Goal: Navigation & Orientation: Find specific page/section

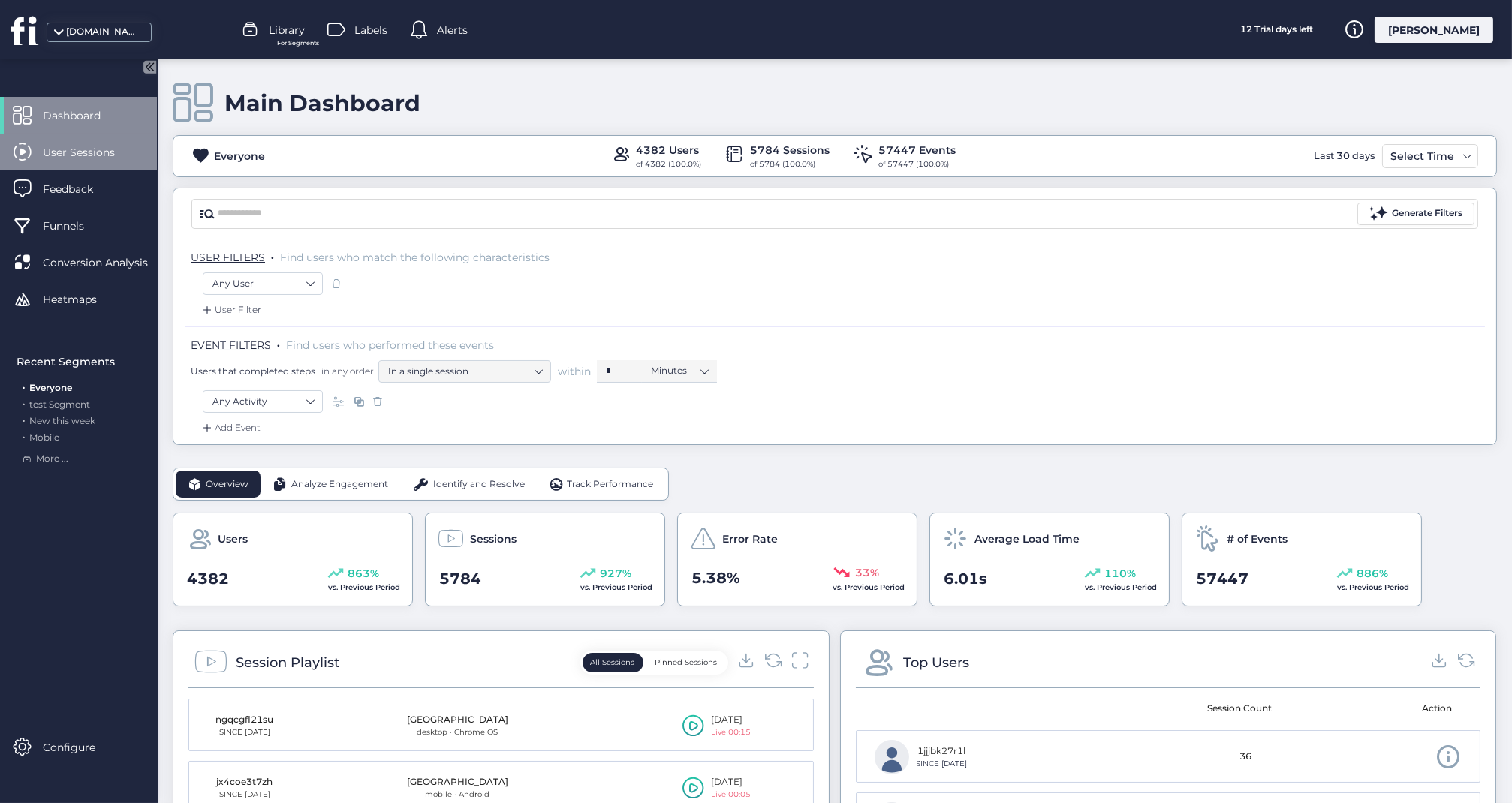
click at [97, 158] on span "User Sessions" at bounding box center [90, 152] width 94 height 17
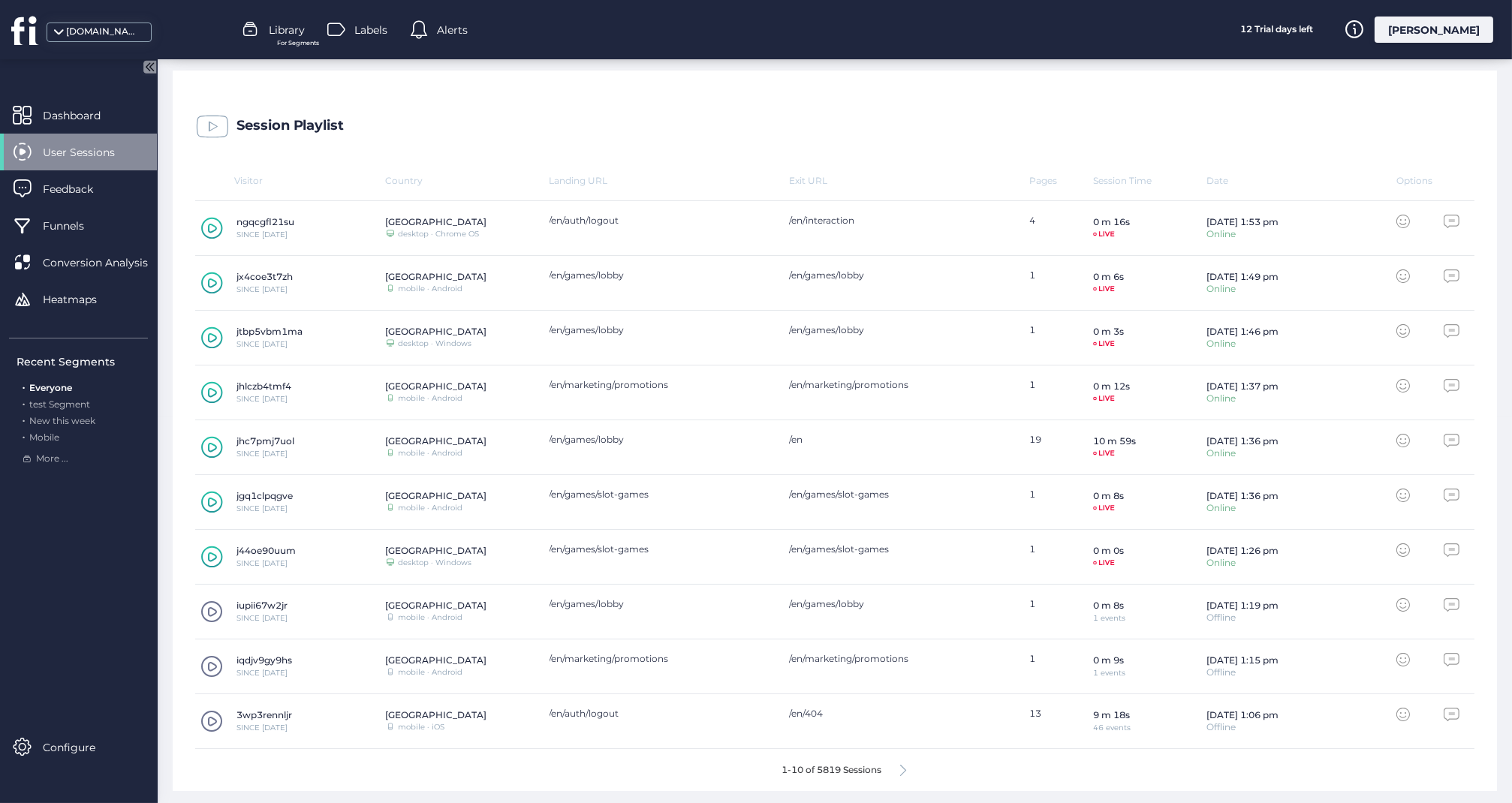
click at [906, 769] on icon at bounding box center [903, 770] width 6 height 11
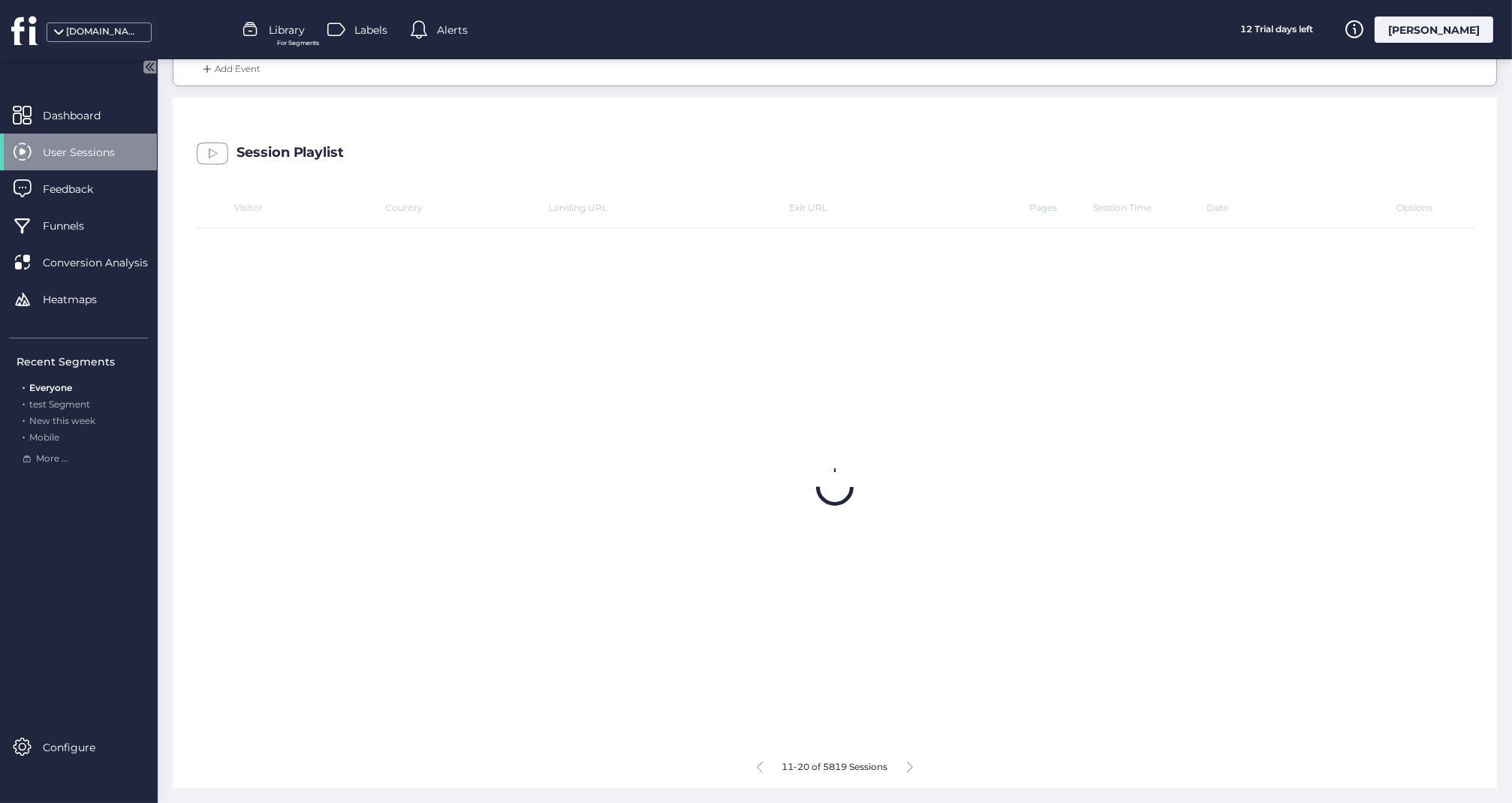
scroll to position [356, 0]
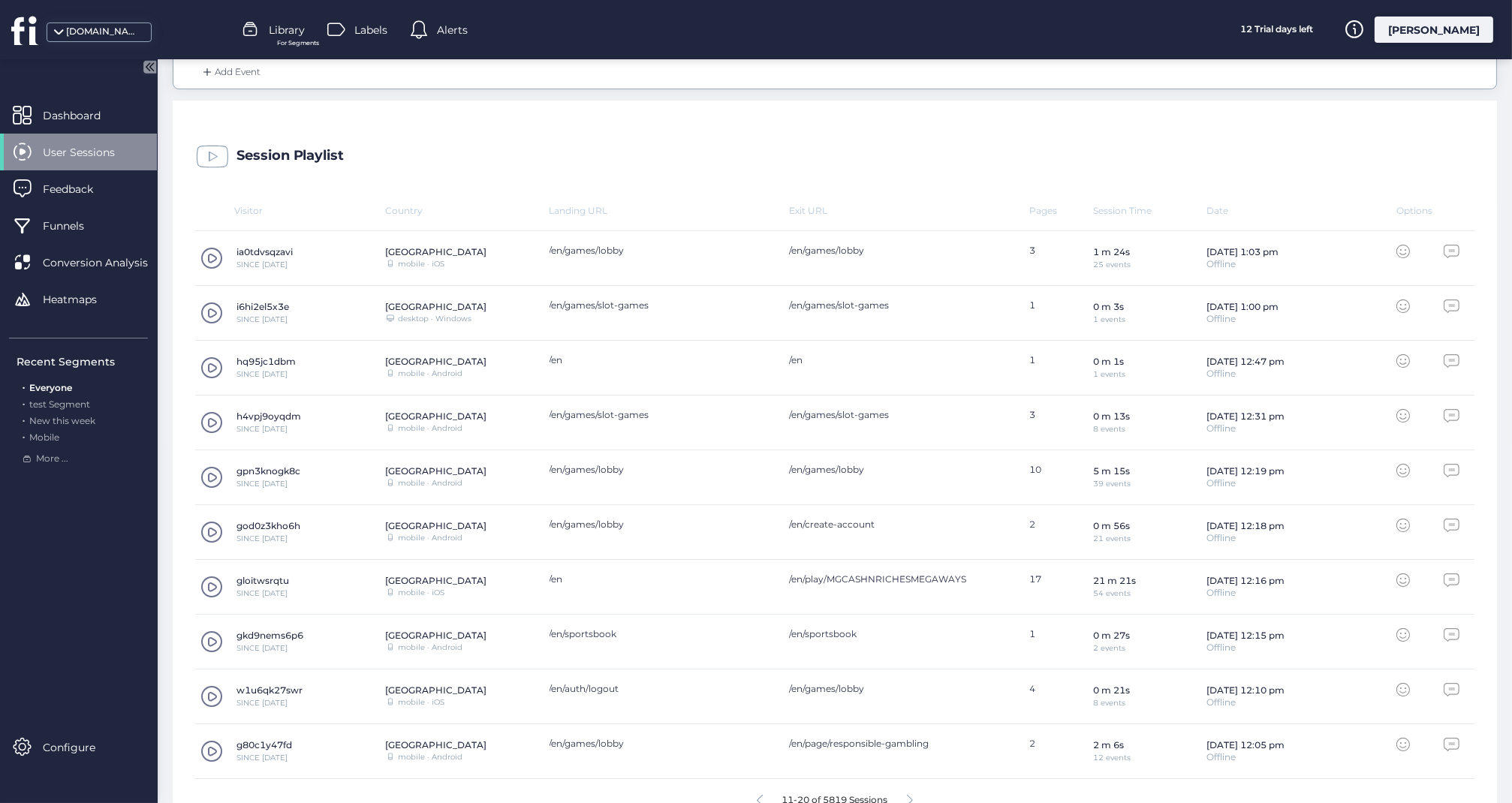
click at [216, 254] on span at bounding box center [212, 258] width 22 height 22
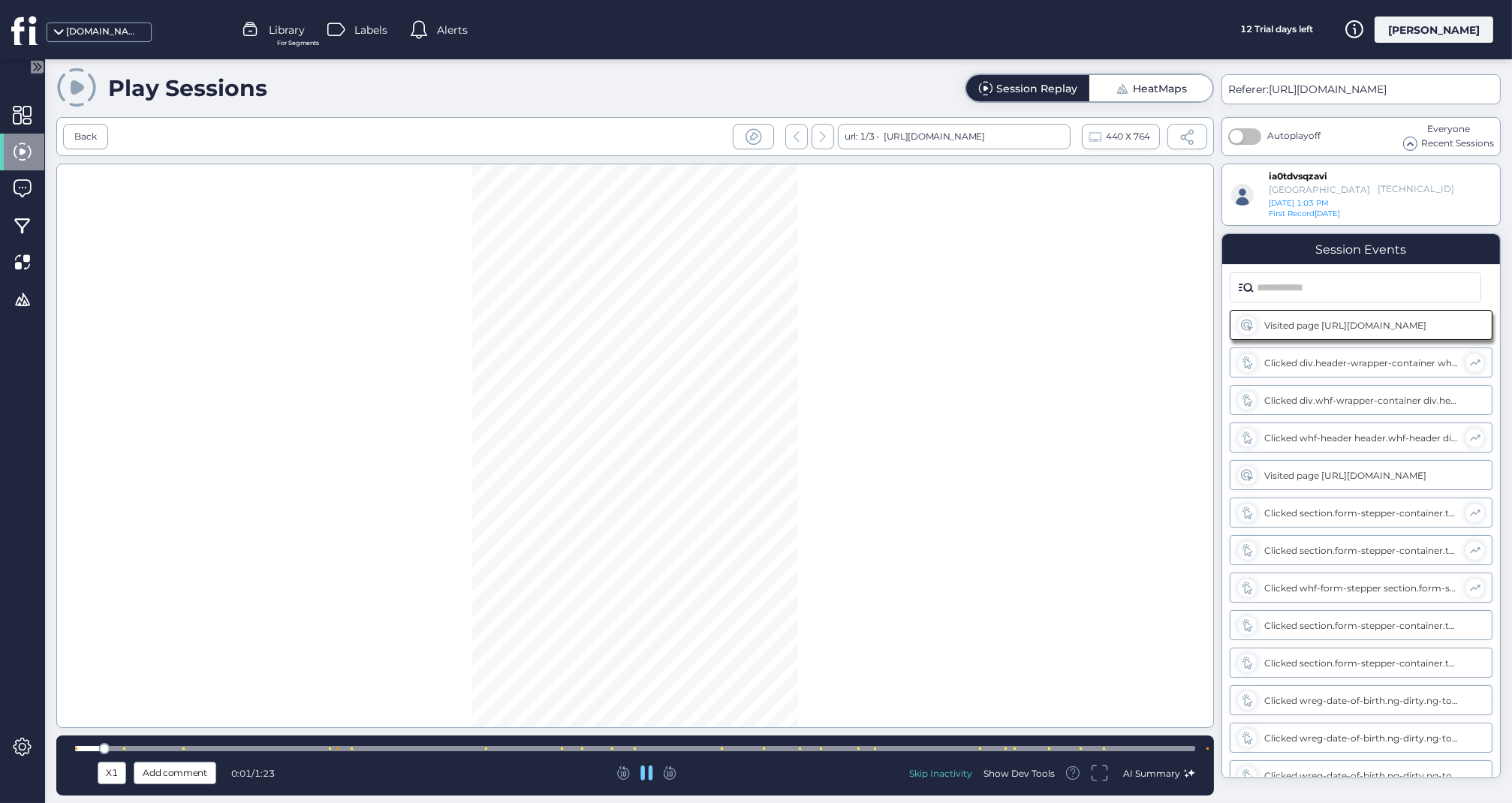
click at [1026, 748] on div at bounding box center [635, 748] width 1120 height 6
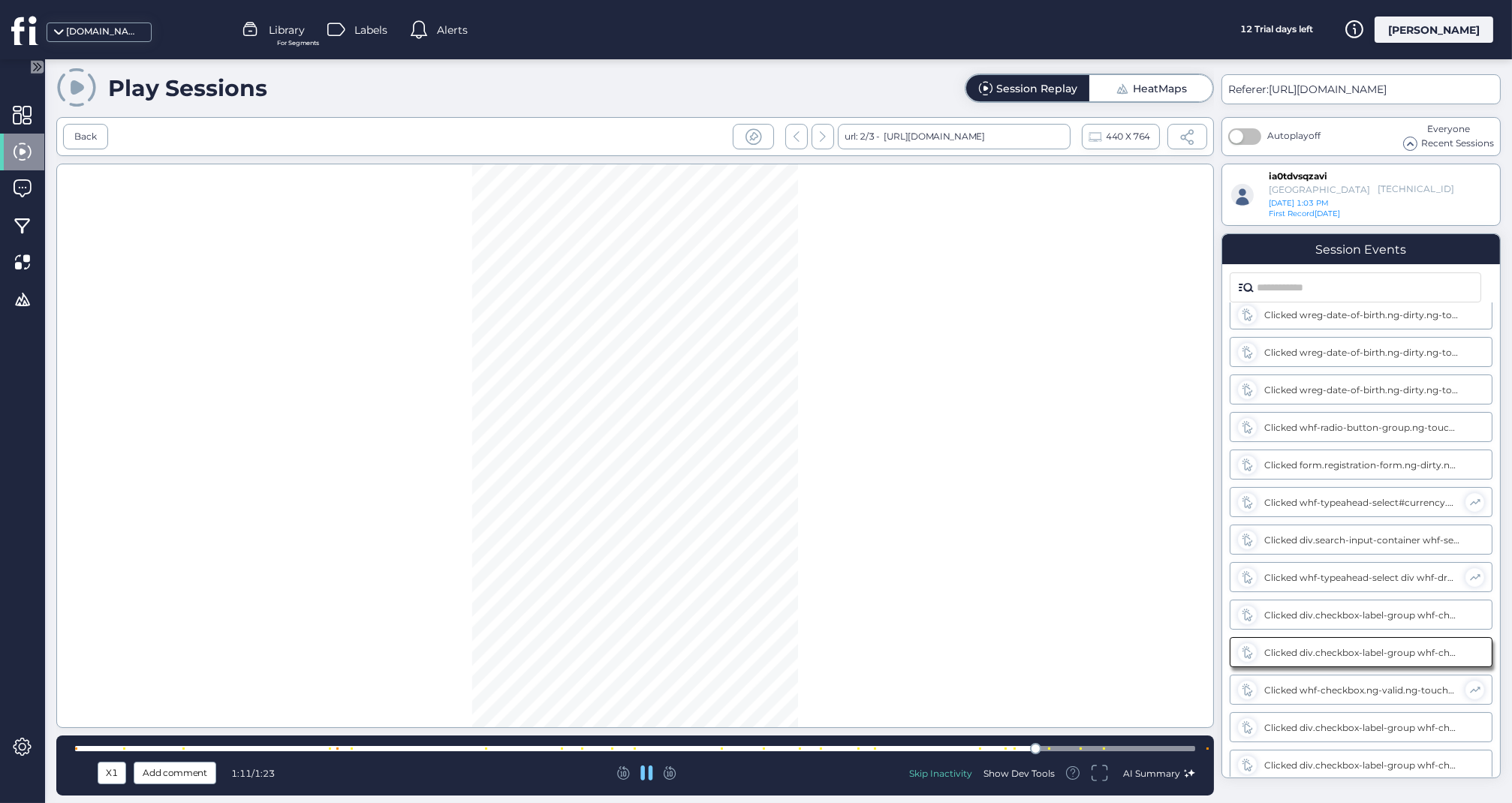
scroll to position [463, 0]
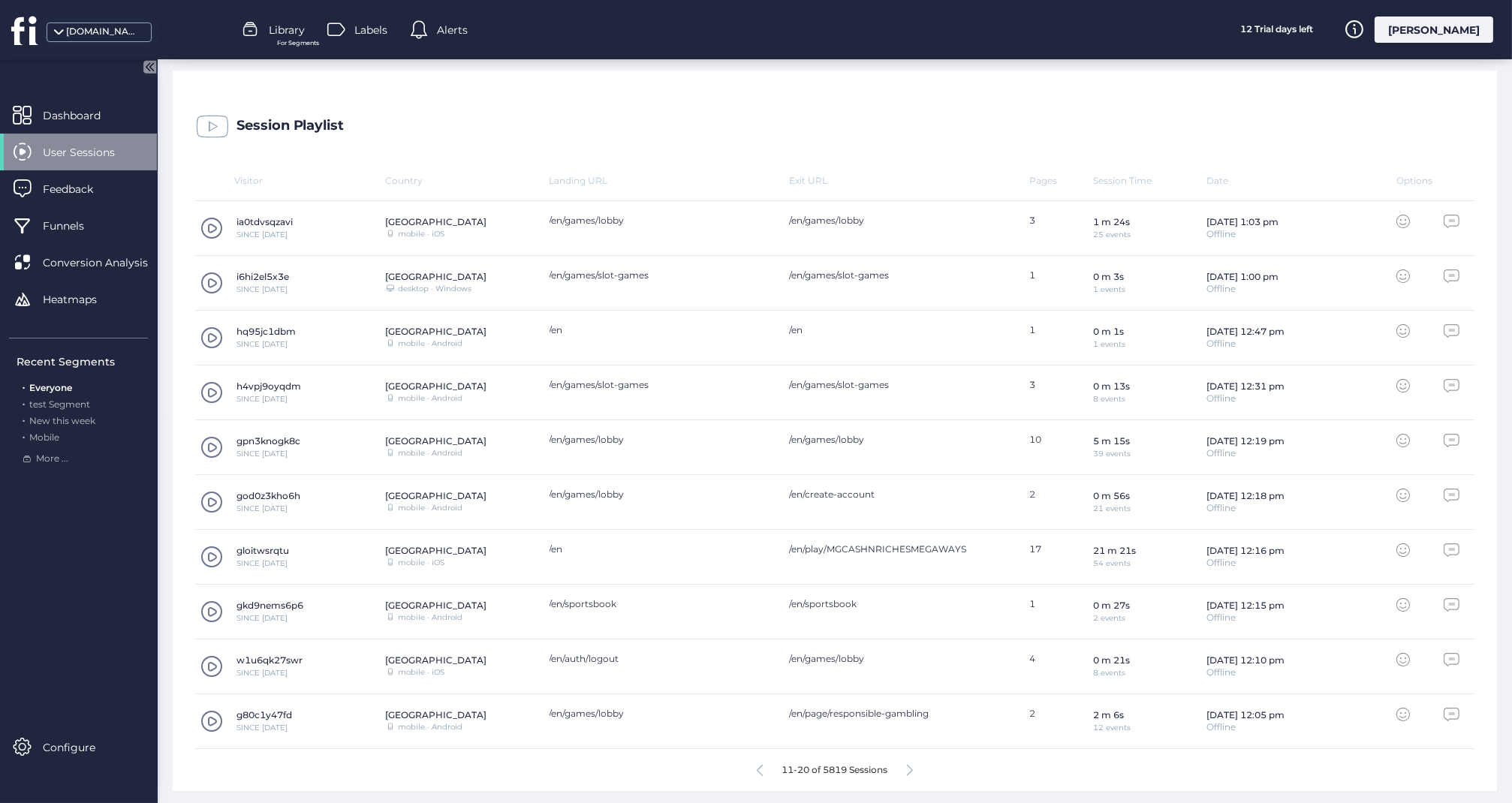
click at [214, 714] on span at bounding box center [212, 721] width 22 height 22
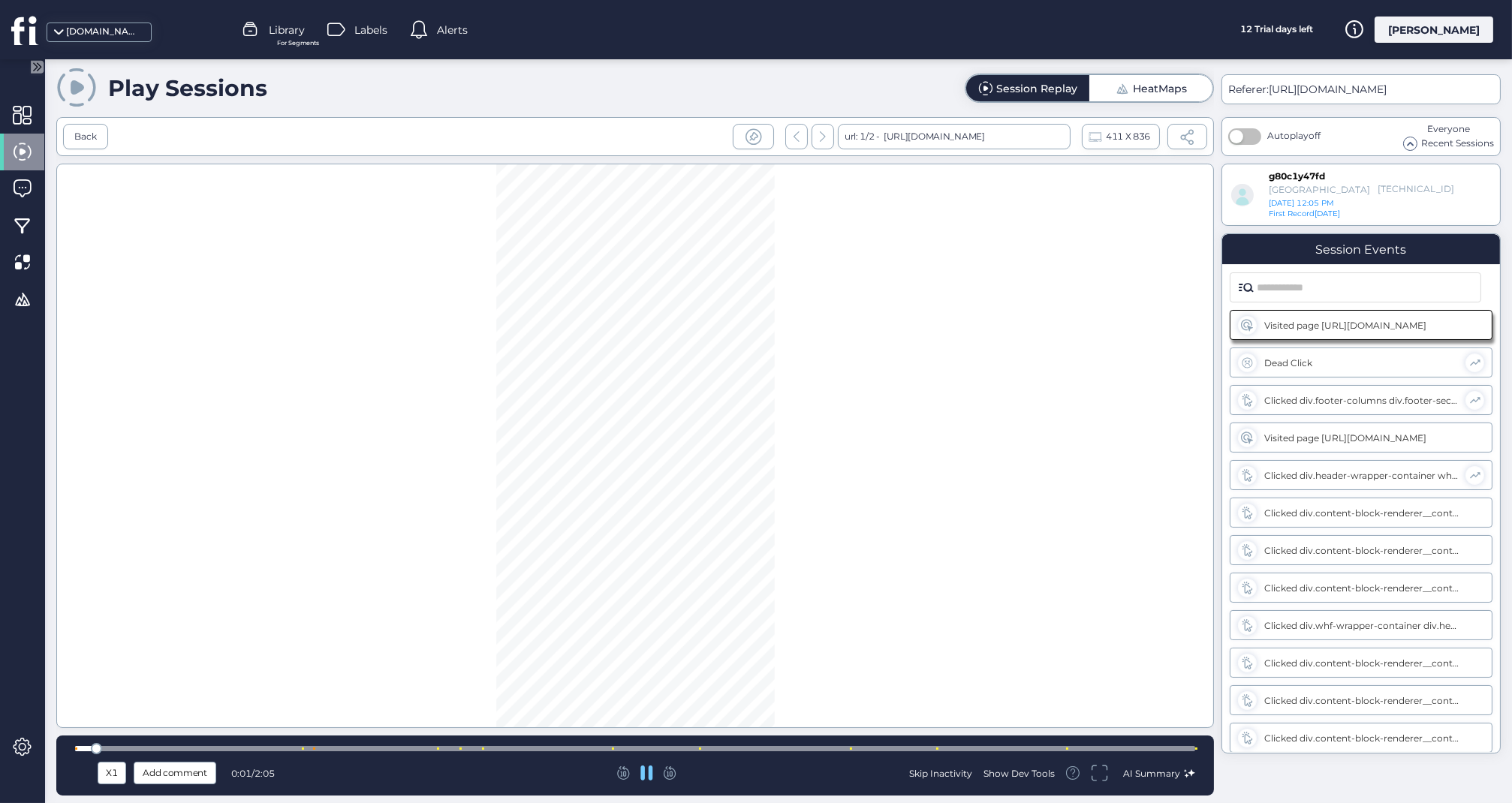
click at [800, 747] on div at bounding box center [635, 748] width 1120 height 6
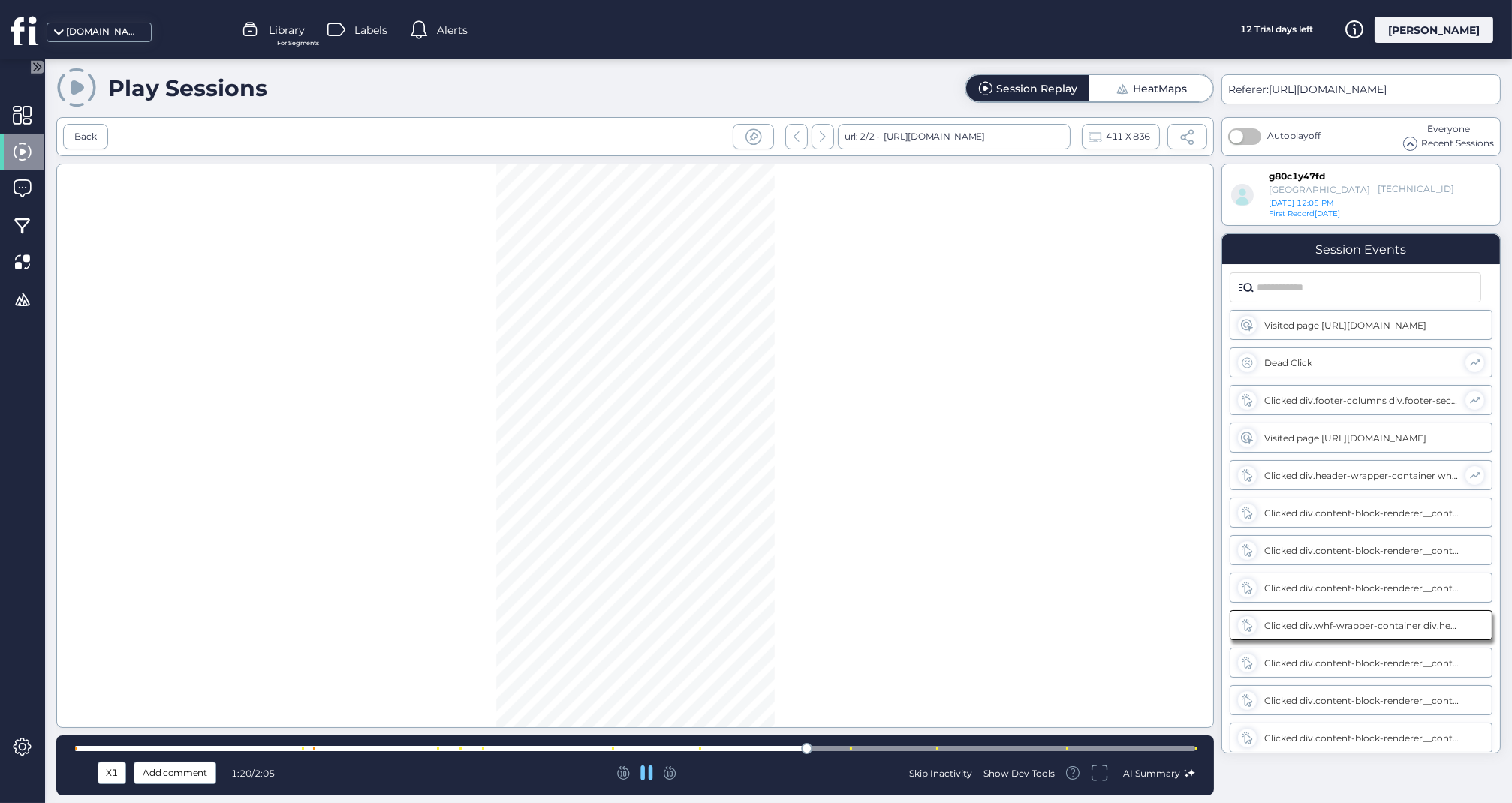
scroll to position [38, 0]
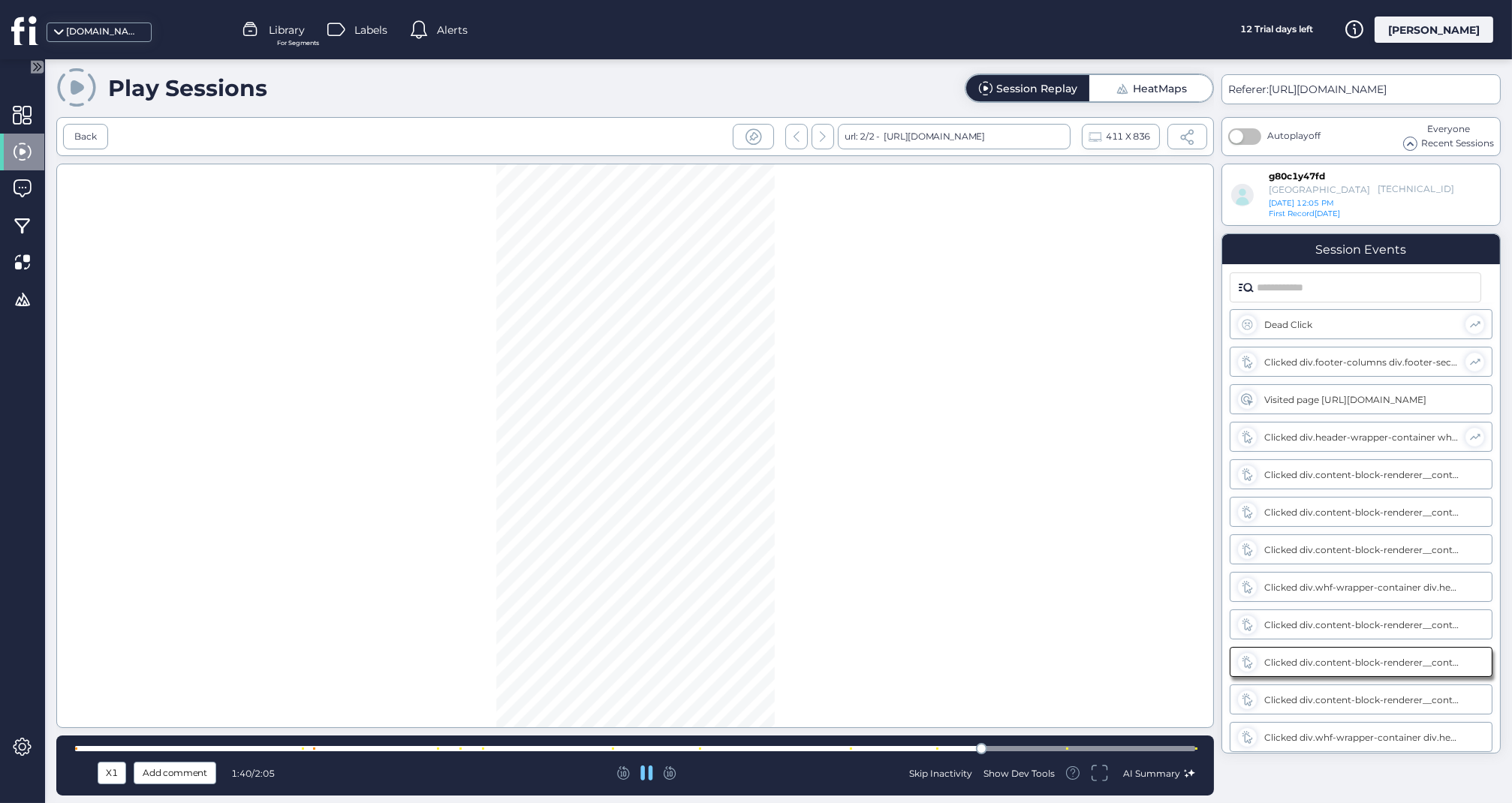
click at [1040, 748] on div at bounding box center [635, 748] width 1120 height 6
click at [1116, 746] on div at bounding box center [635, 749] width 1120 height 11
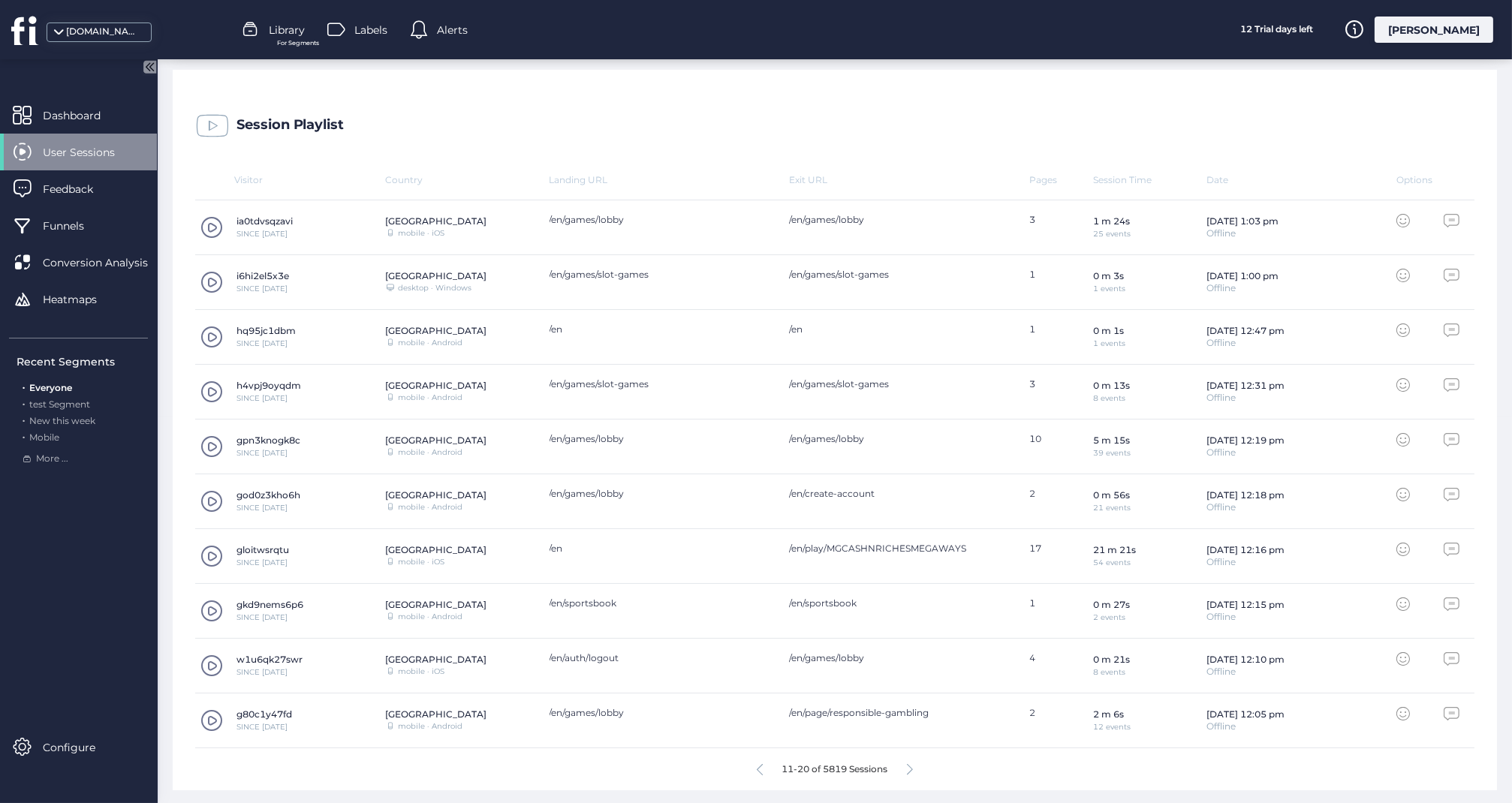
scroll to position [386, 0]
click at [911, 765] on icon at bounding box center [910, 770] width 6 height 11
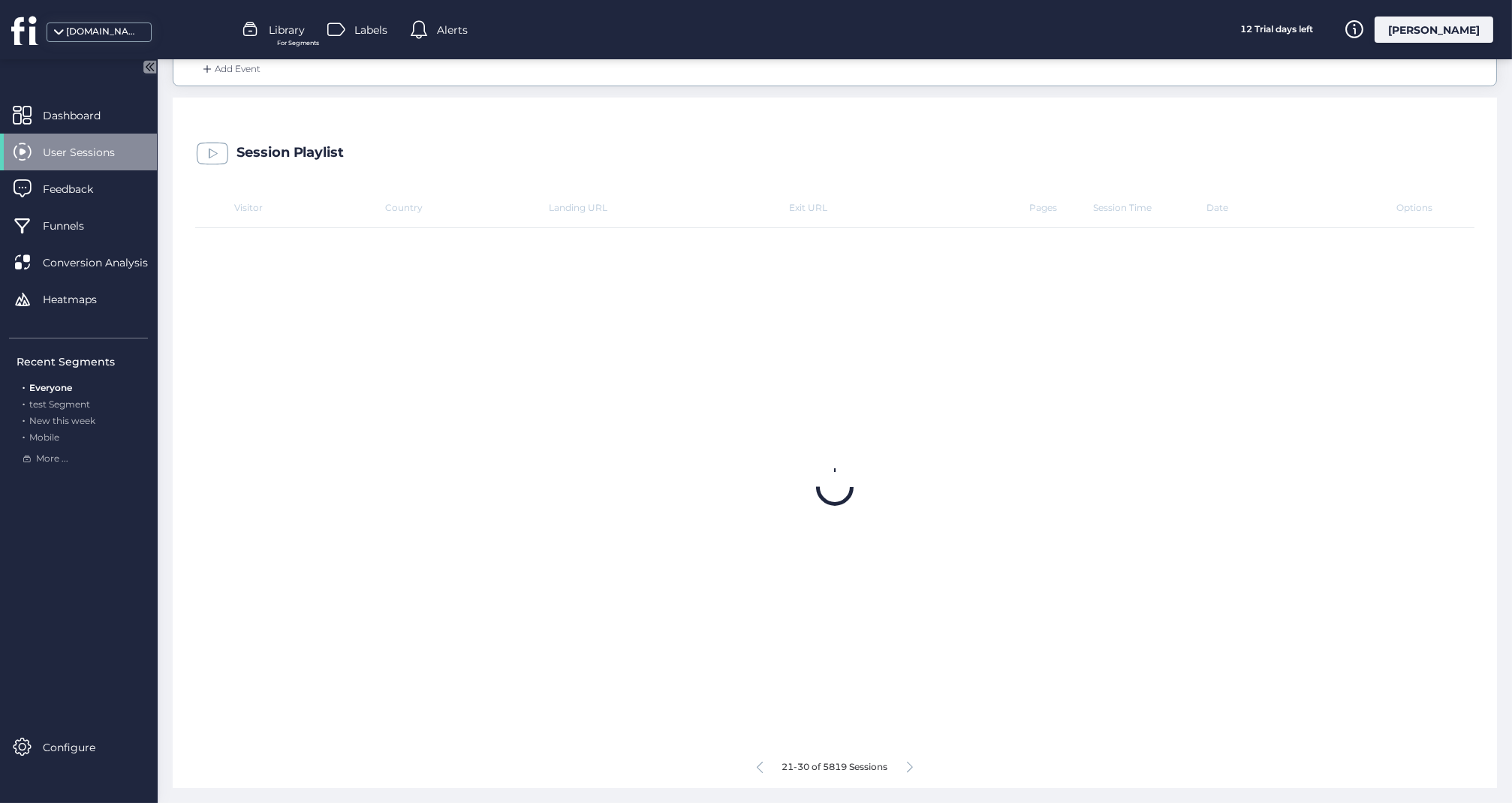
scroll to position [356, 0]
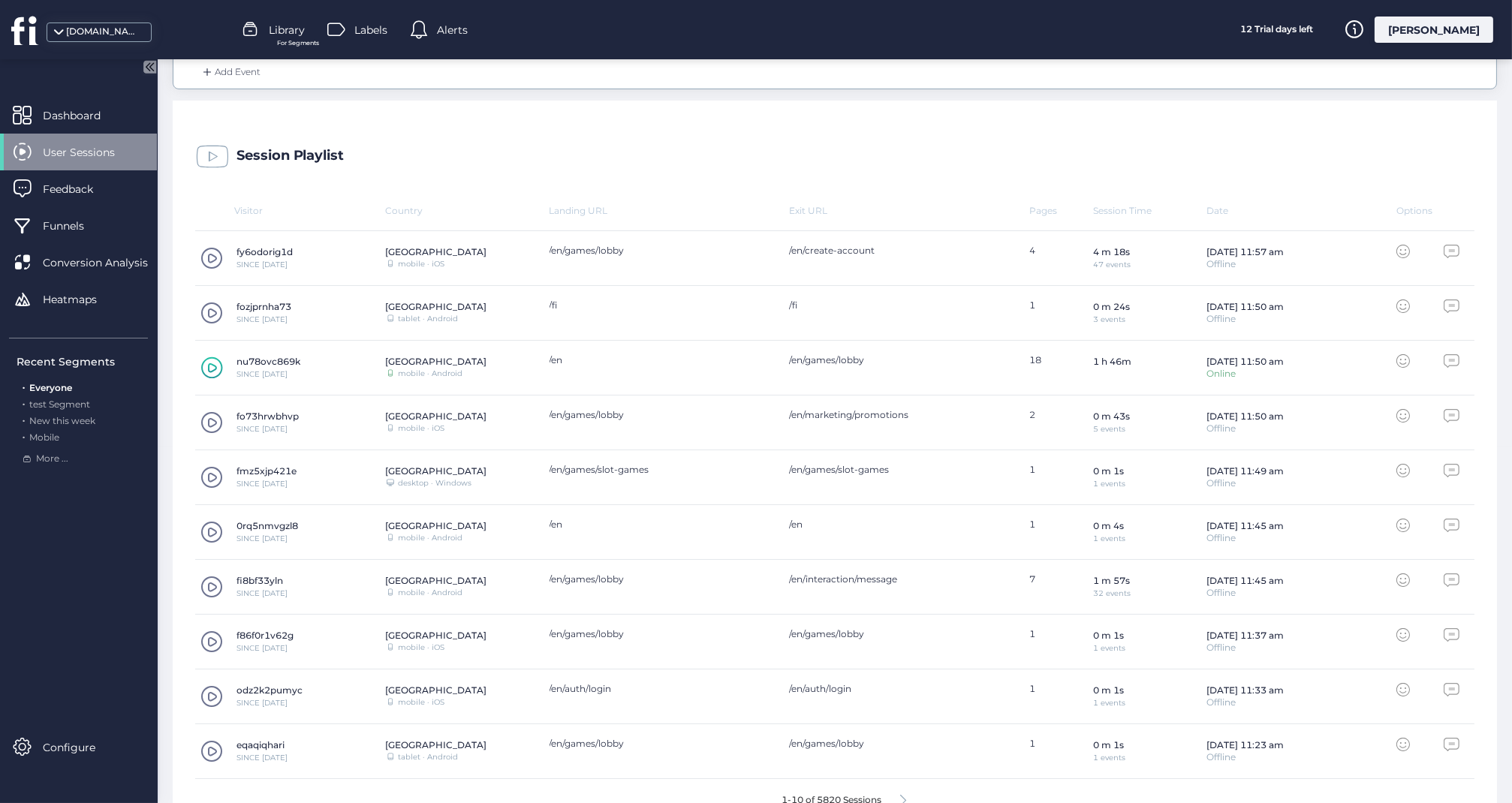
click at [217, 258] on span at bounding box center [212, 258] width 22 height 22
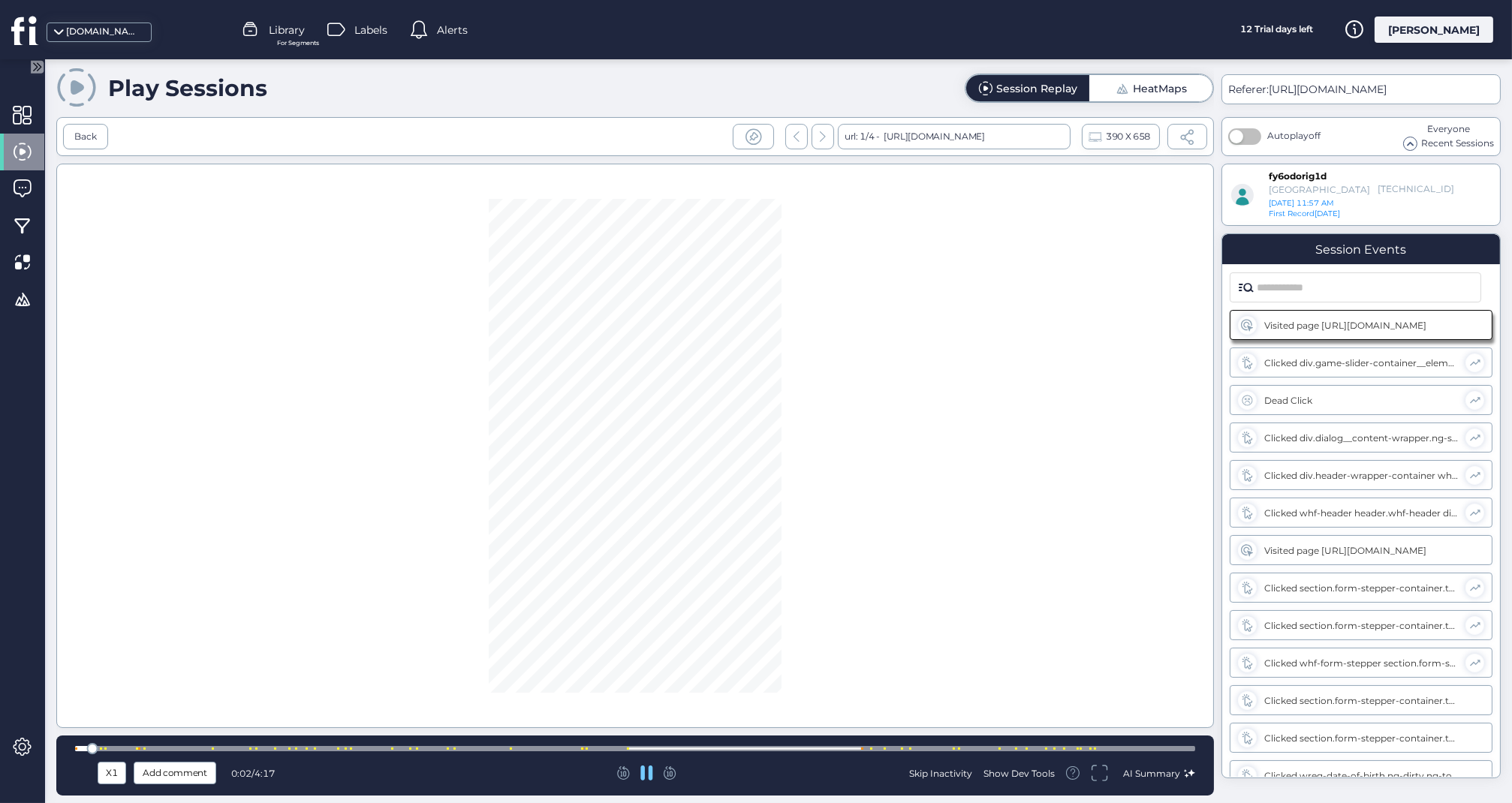
click at [487, 751] on div at bounding box center [635, 748] width 1120 height 6
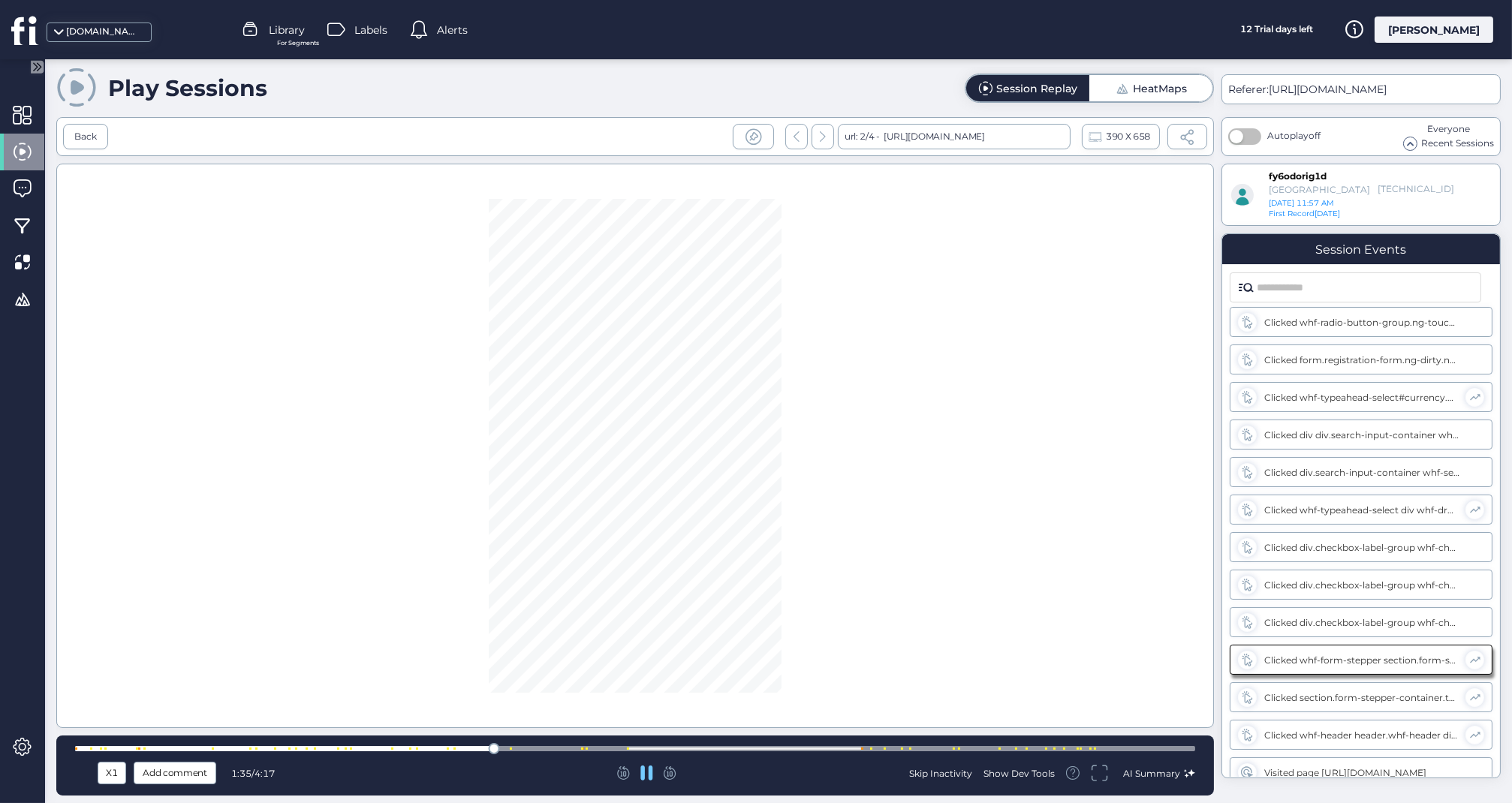
scroll to position [647, 0]
click at [563, 744] on div at bounding box center [635, 749] width 1120 height 11
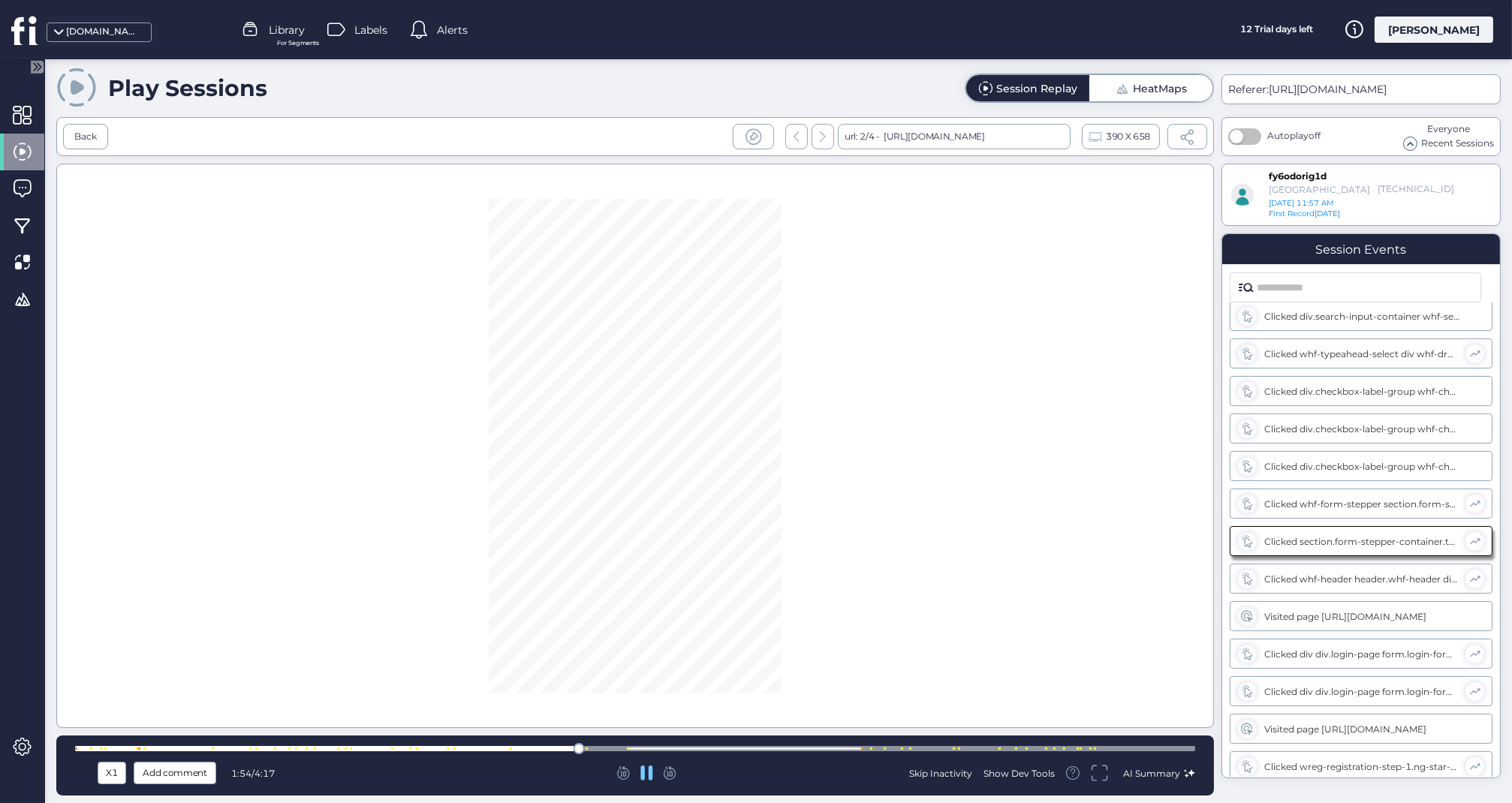
click at [611, 746] on div at bounding box center [635, 749] width 1120 height 11
click at [930, 749] on div at bounding box center [635, 748] width 1120 height 6
click at [994, 746] on div at bounding box center [635, 749] width 1120 height 11
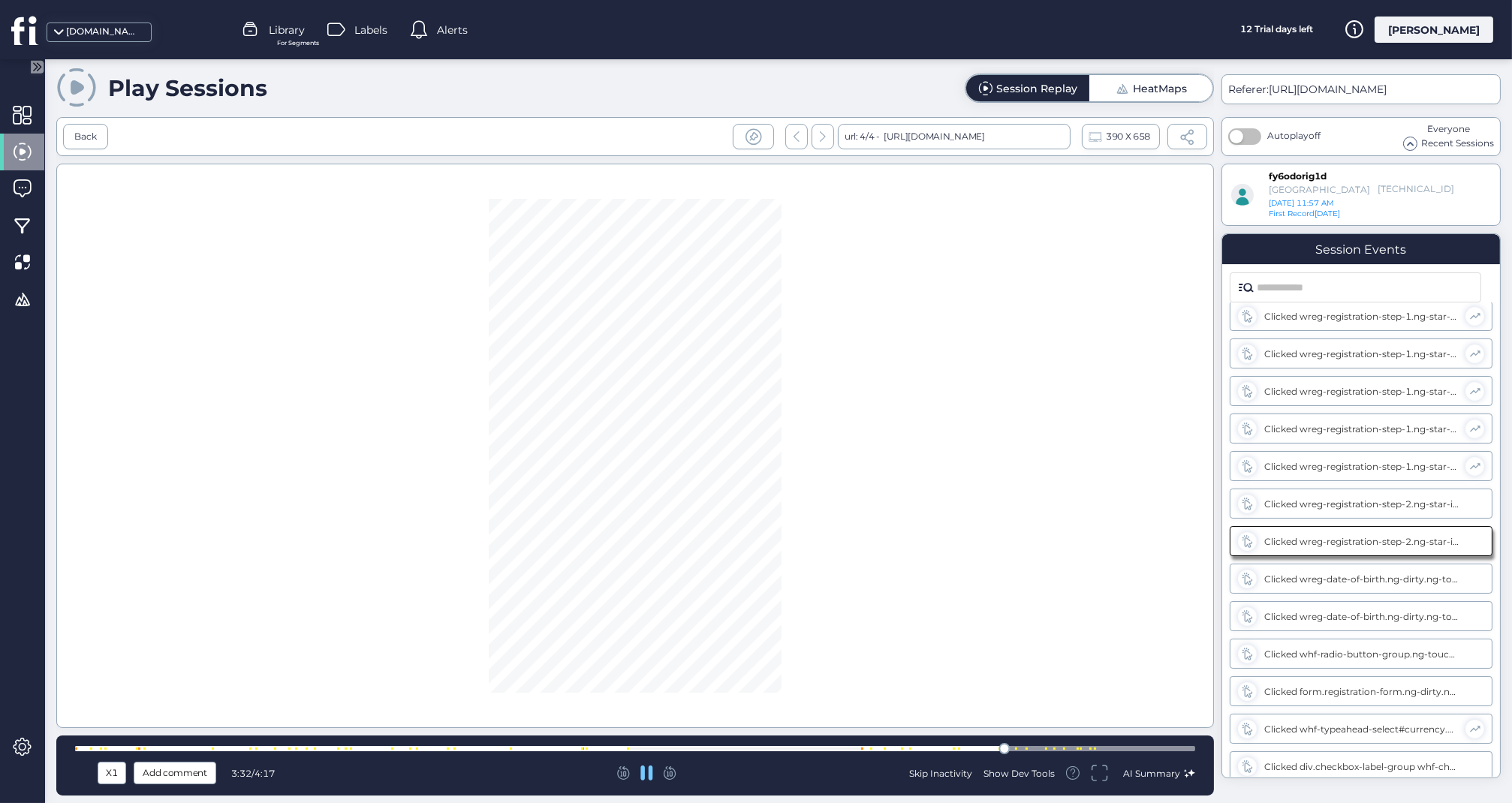
click at [1025, 748] on div at bounding box center [1026, 748] width 2 height 2
click at [1059, 748] on div at bounding box center [635, 748] width 1120 height 6
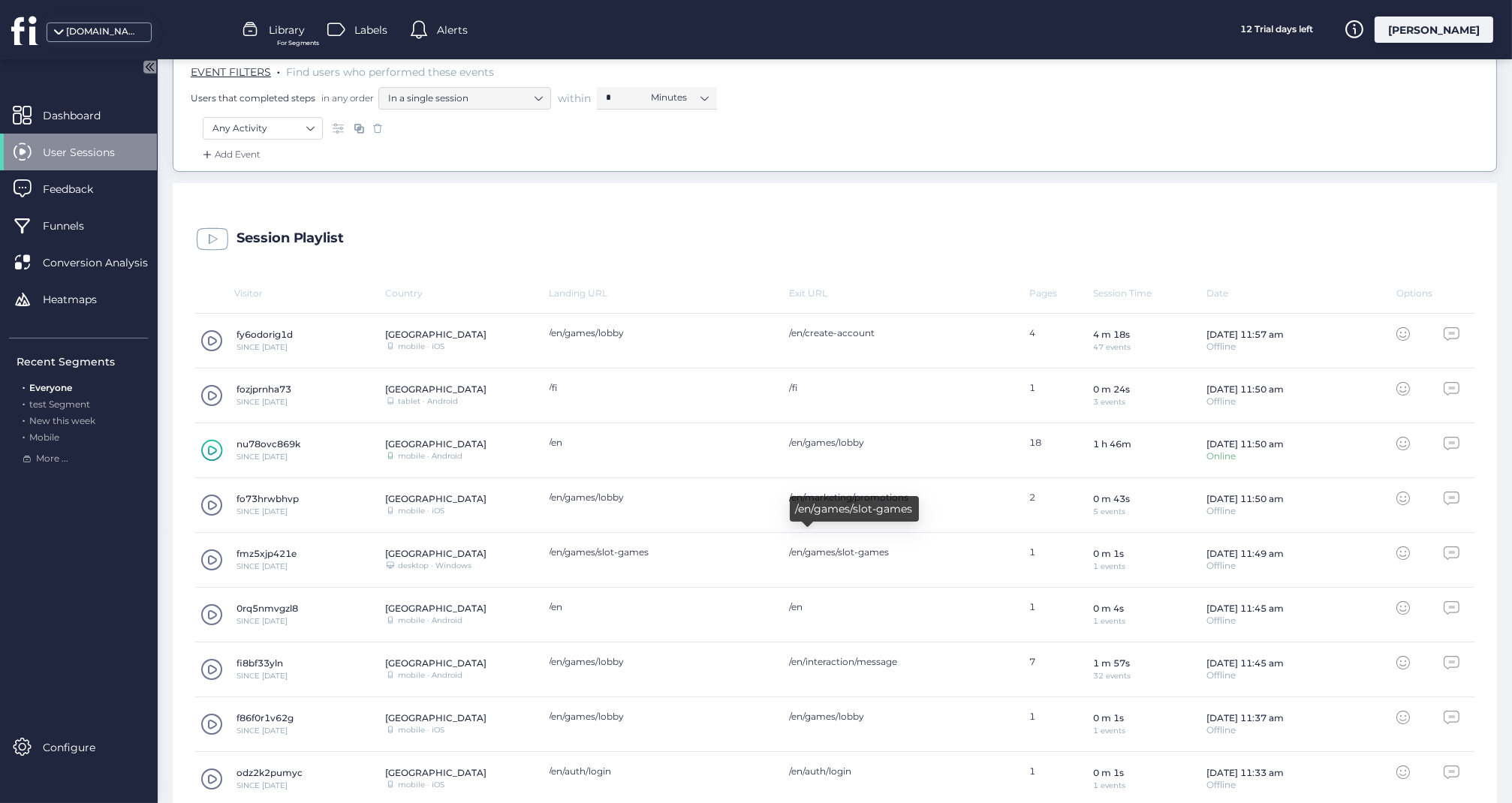
scroll to position [308, 0]
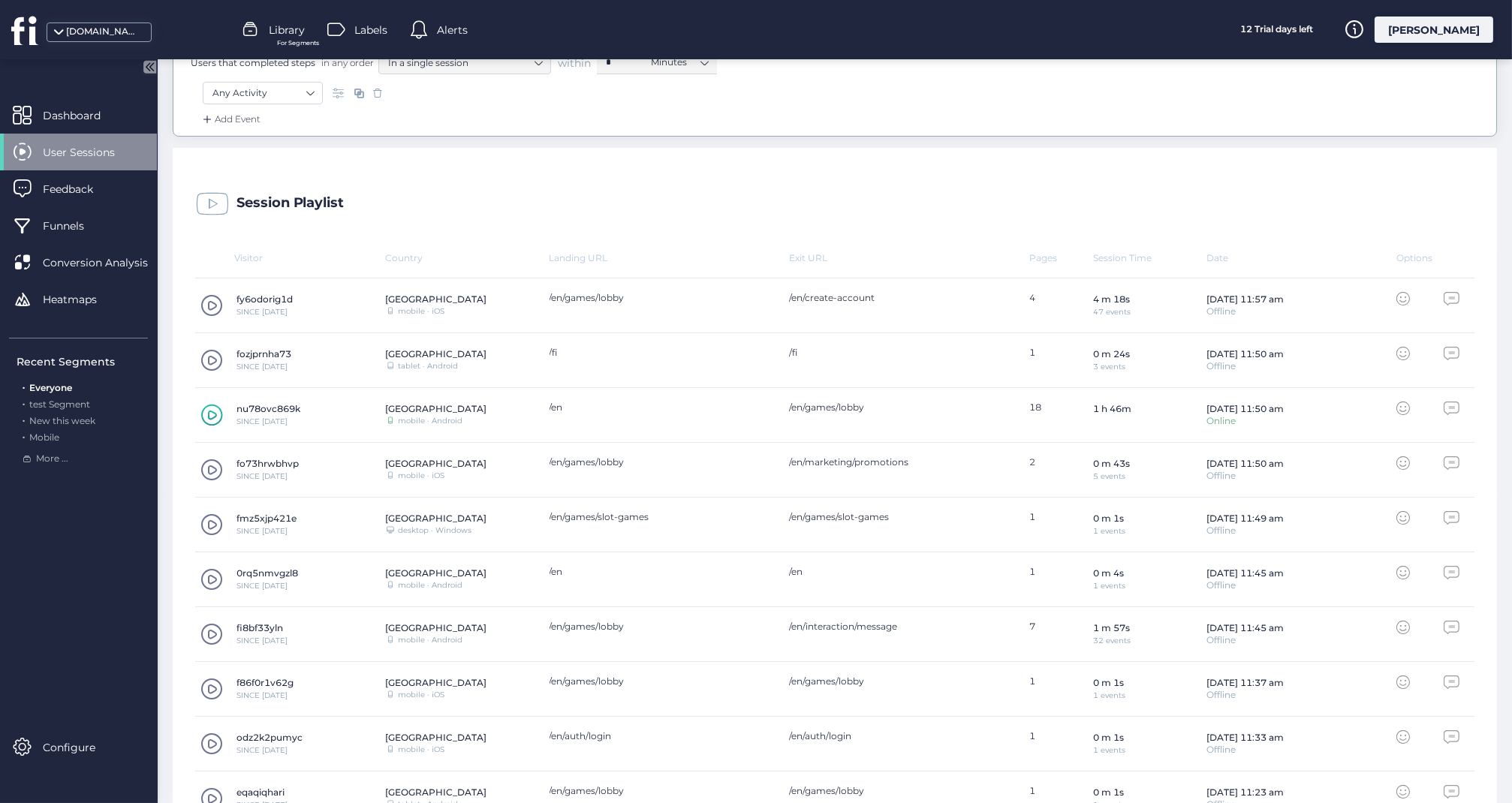
click at [214, 625] on span at bounding box center [212, 634] width 22 height 22
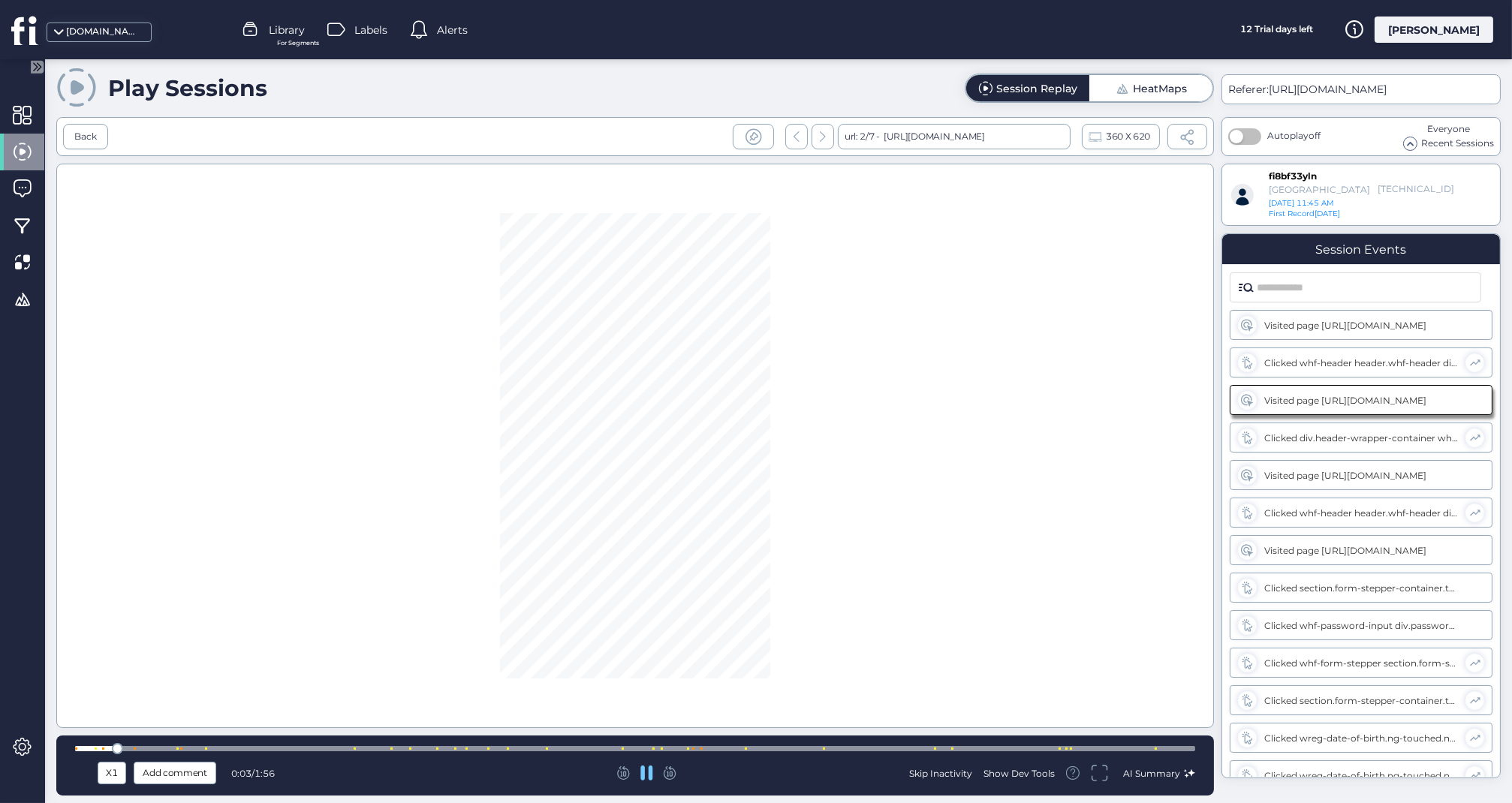
click at [583, 748] on div at bounding box center [635, 748] width 1120 height 6
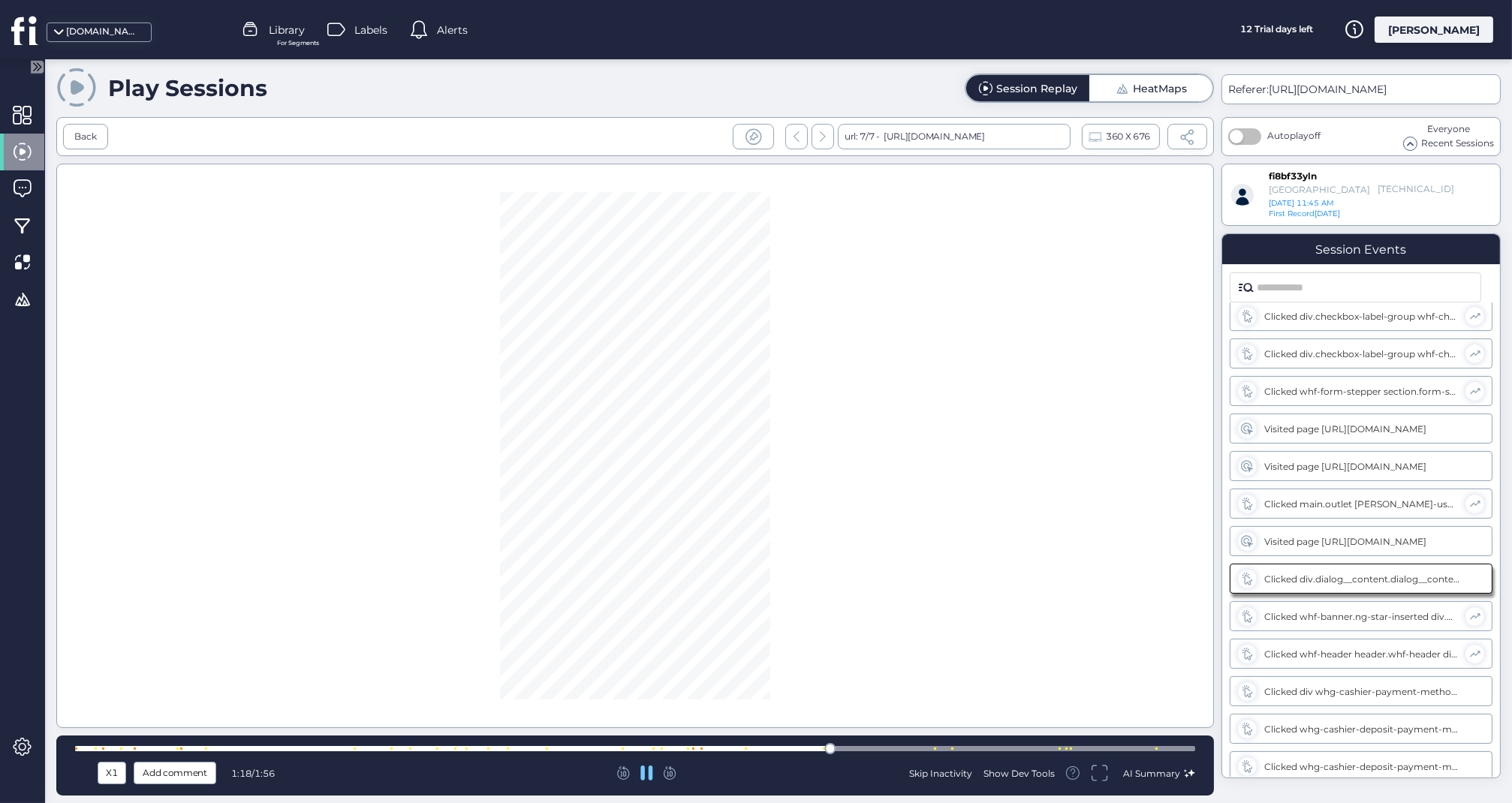
scroll to position [722, 0]
click at [802, 751] on div at bounding box center [635, 748] width 1120 height 6
click at [753, 749] on div at bounding box center [635, 748] width 1120 height 6
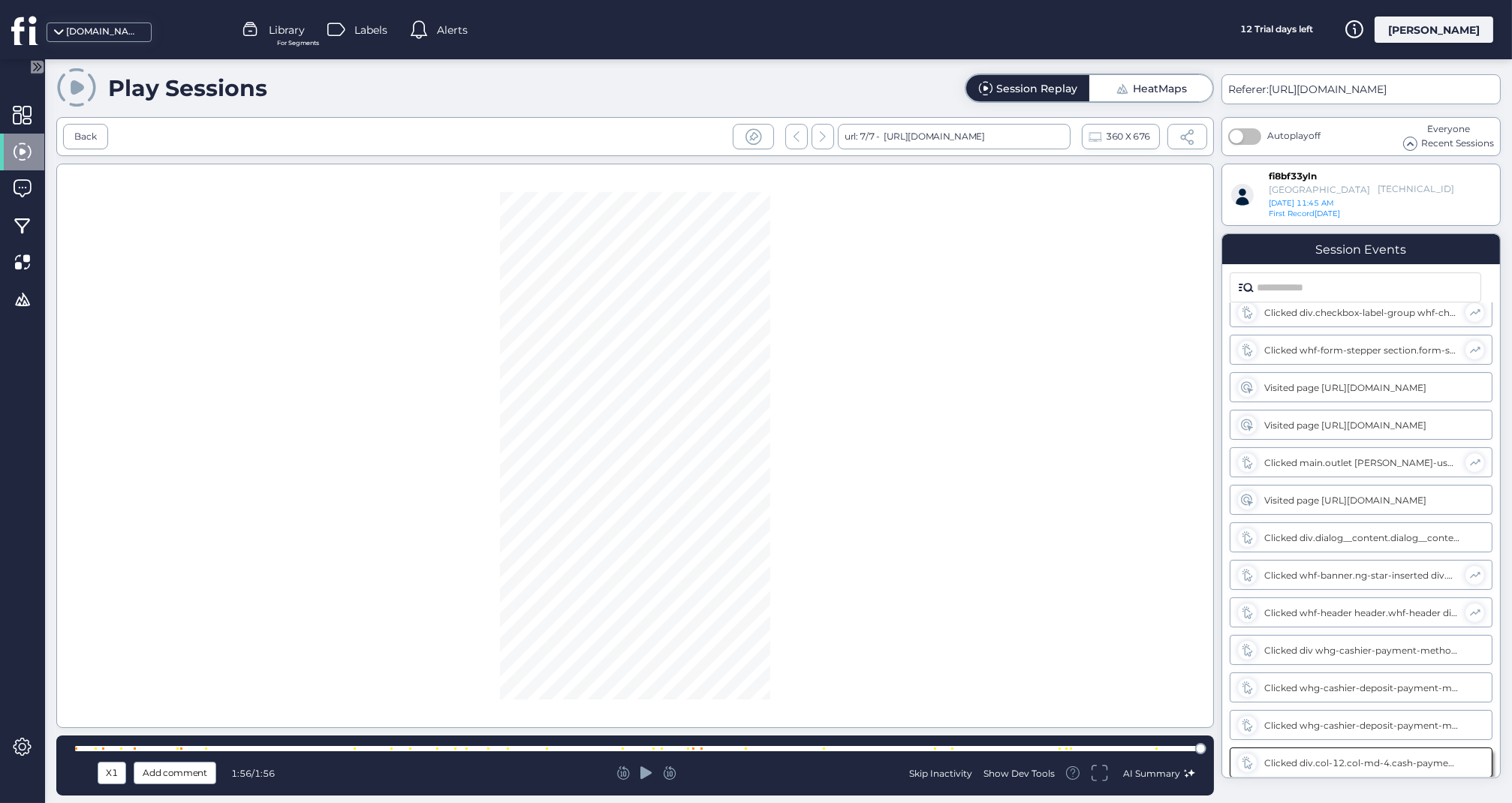
click at [1164, 747] on div at bounding box center [635, 748] width 1120 height 6
click at [644, 774] on icon at bounding box center [646, 773] width 12 height 13
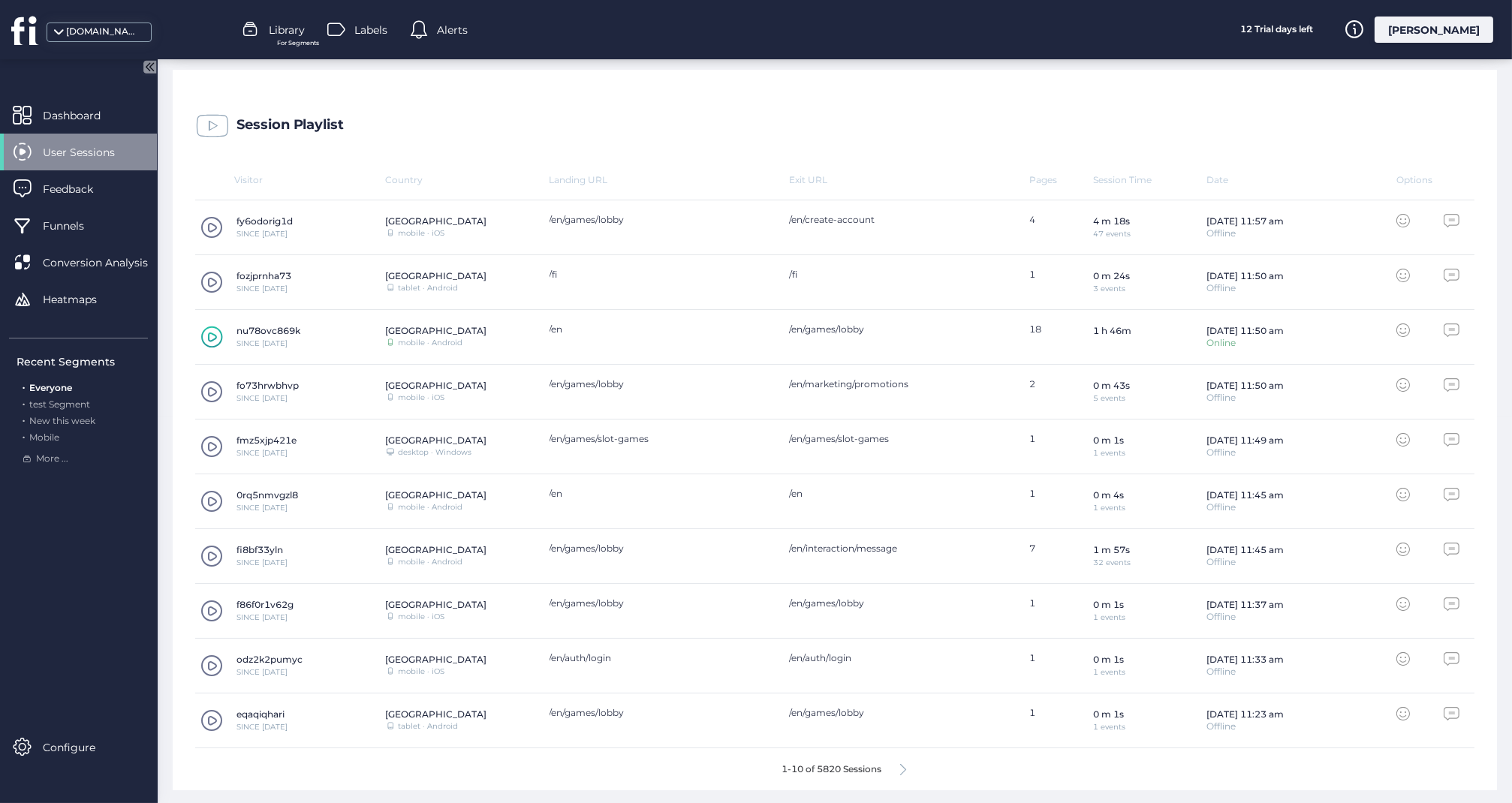
scroll to position [386, 0]
click at [206, 220] on span at bounding box center [212, 228] width 22 height 22
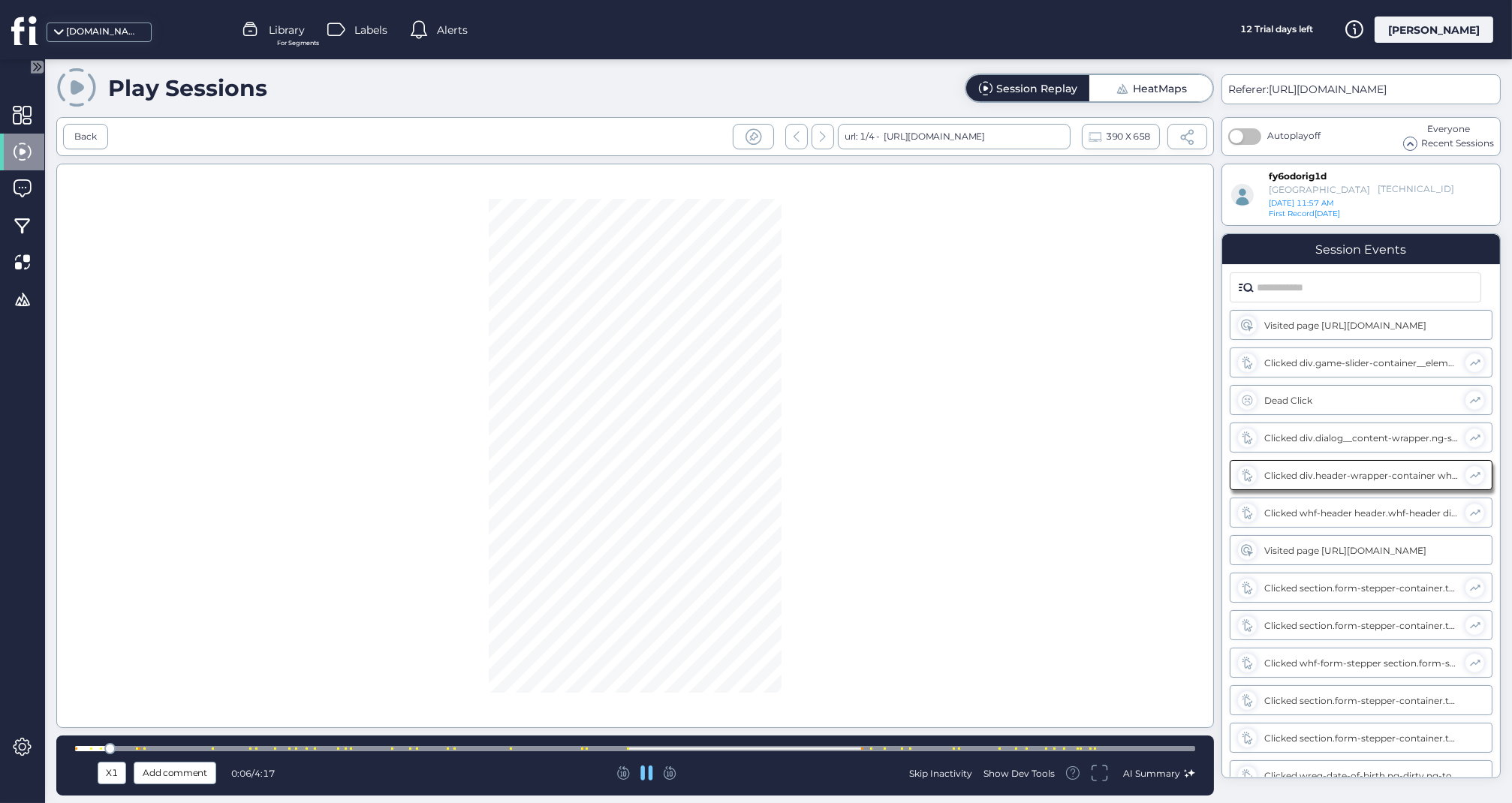
click at [483, 748] on div at bounding box center [635, 748] width 1120 height 6
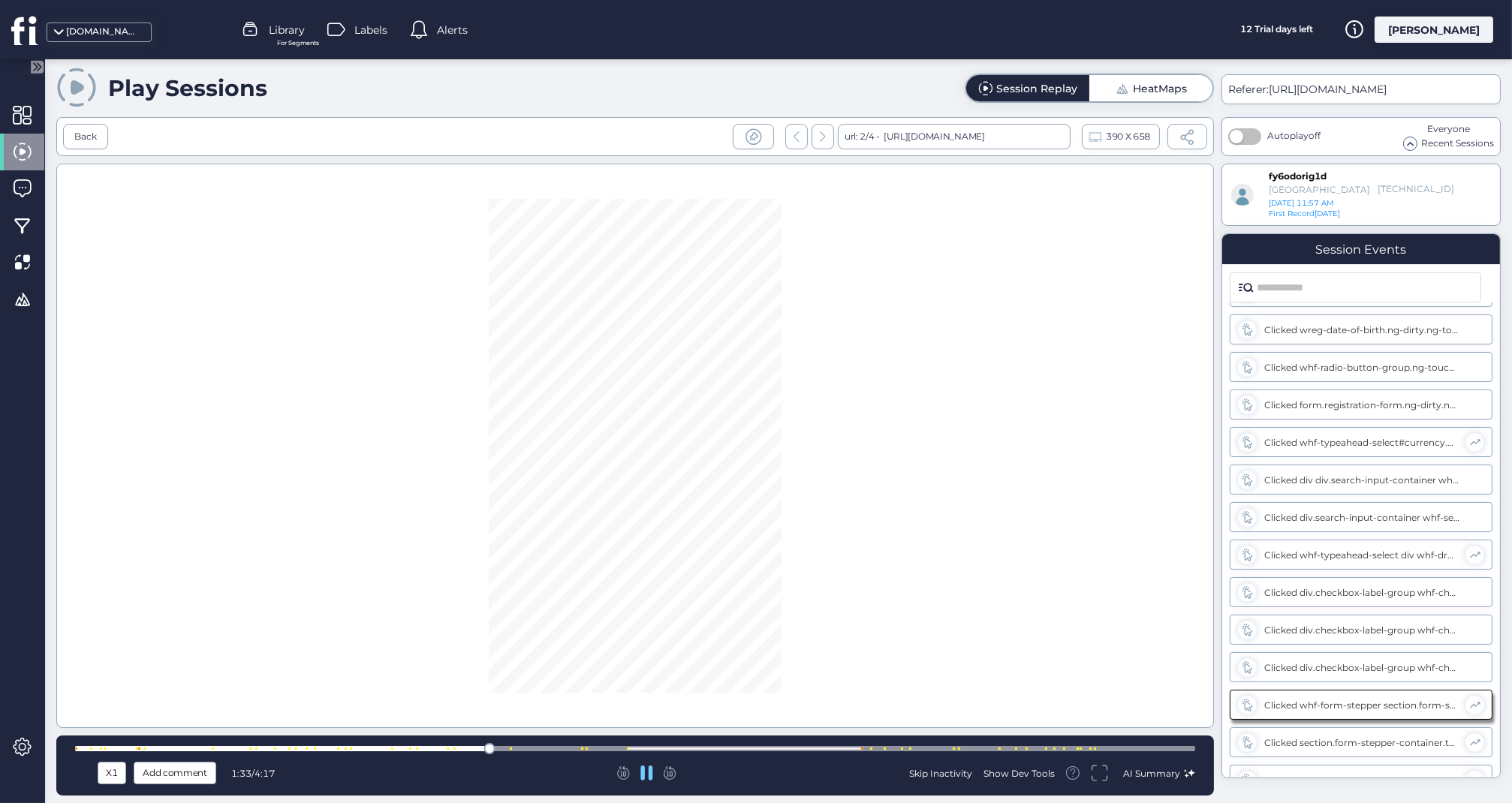
scroll to position [647, 0]
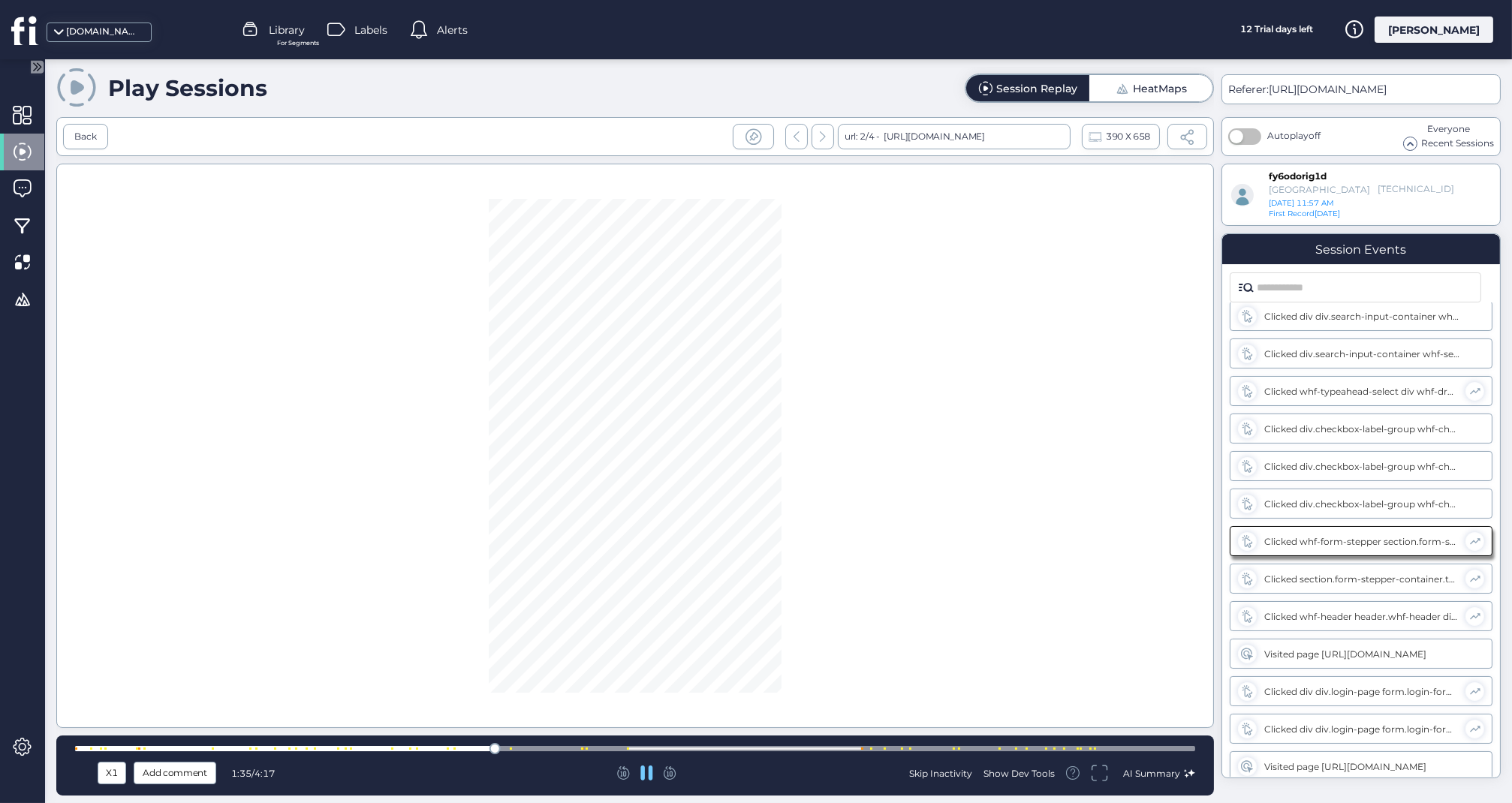
click at [564, 745] on div at bounding box center [635, 749] width 1120 height 11
click at [838, 748] on div at bounding box center [635, 748] width 1120 height 6
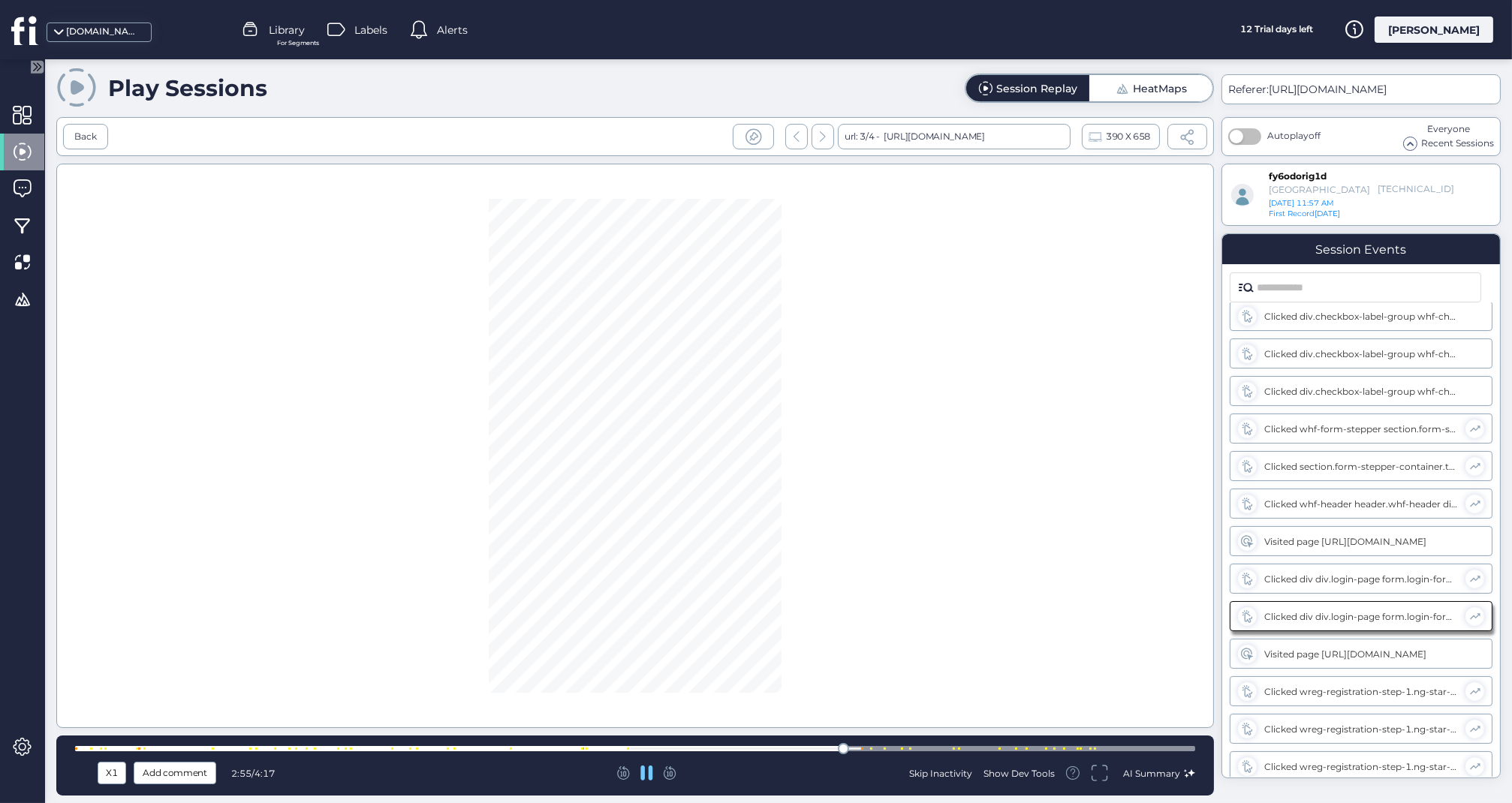
scroll to position [835, 0]
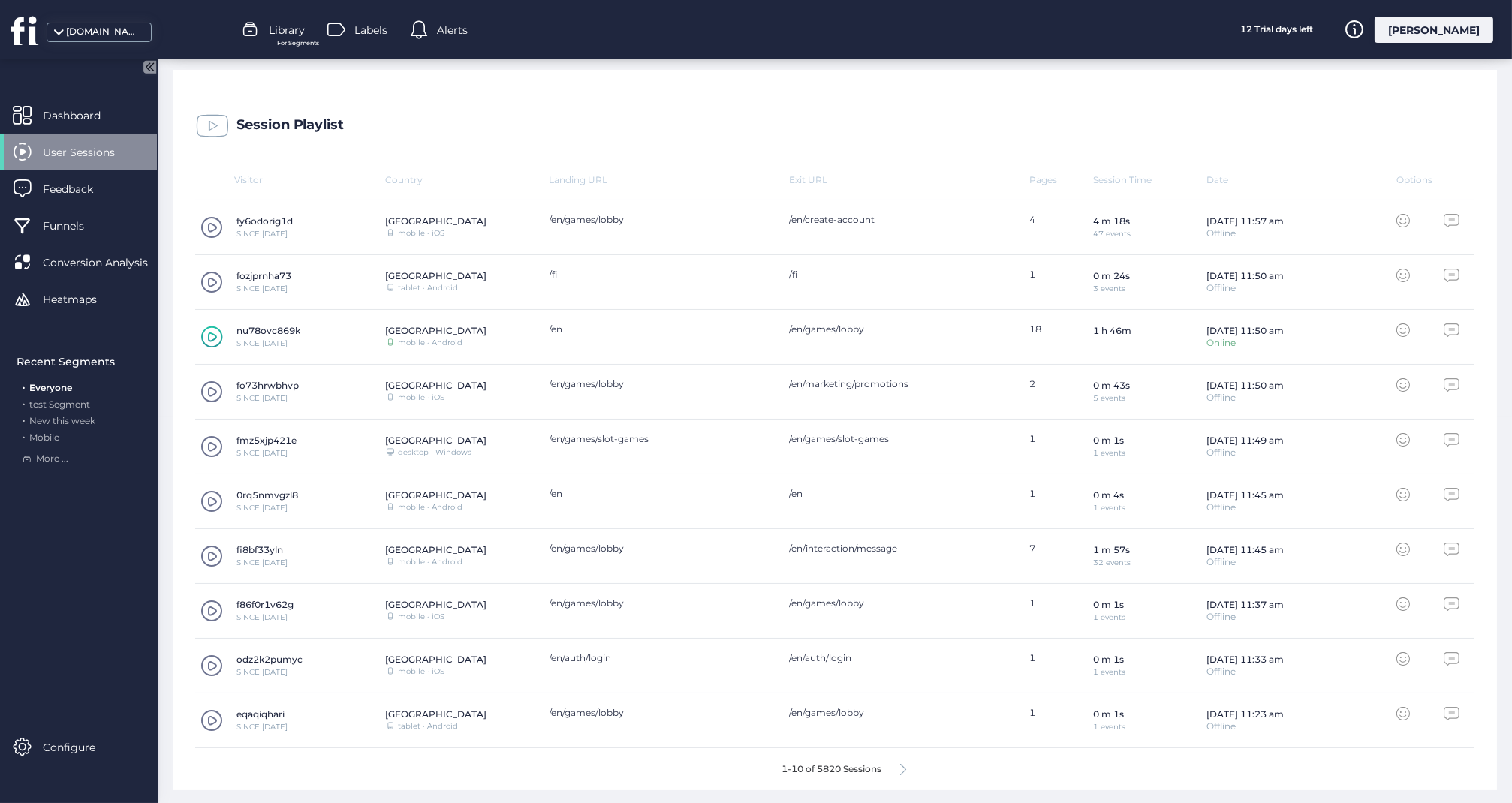
scroll to position [386, 0]
click at [904, 767] on icon at bounding box center [903, 770] width 6 height 11
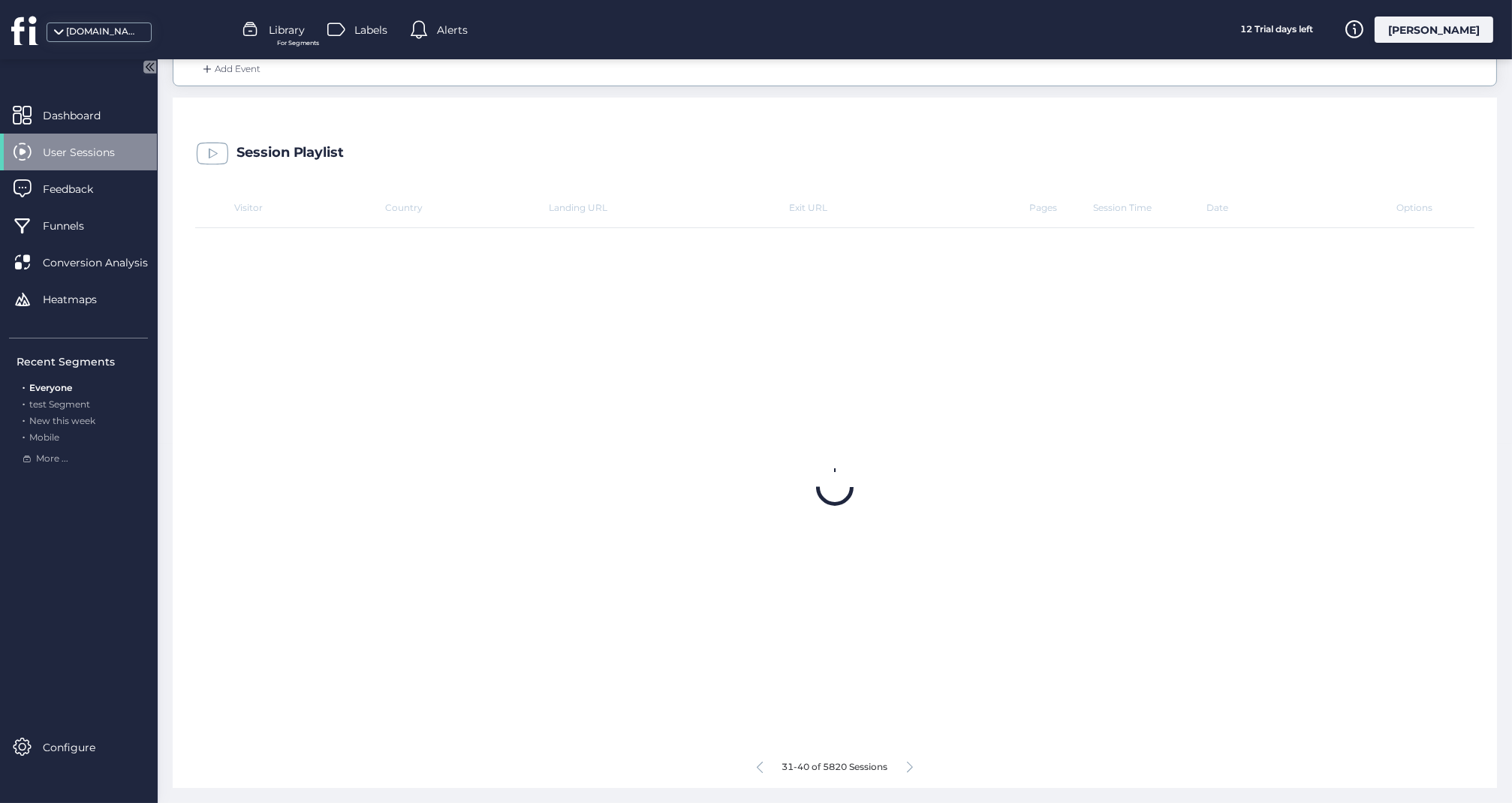
scroll to position [356, 0]
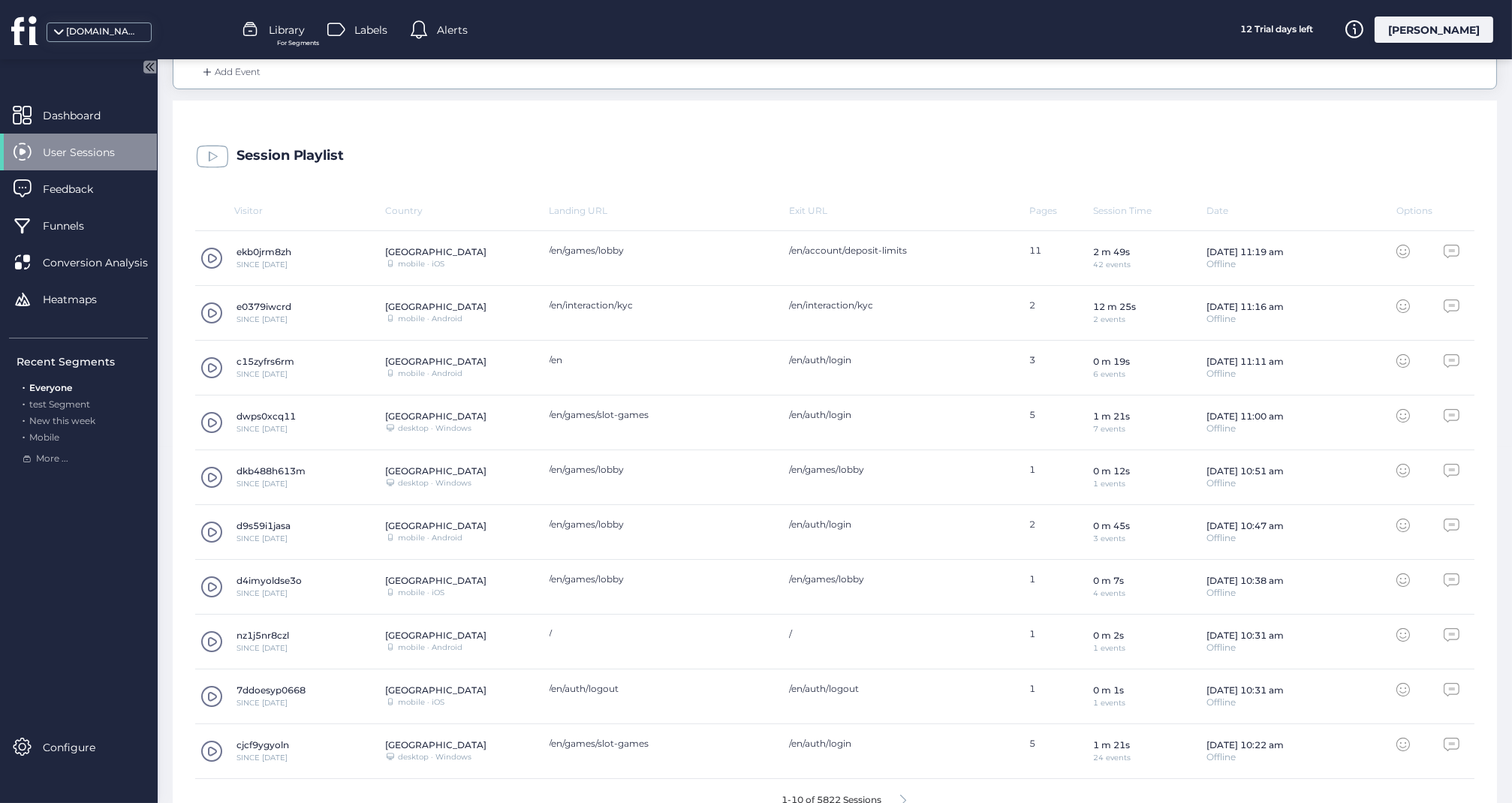
click at [206, 747] on span at bounding box center [212, 751] width 22 height 22
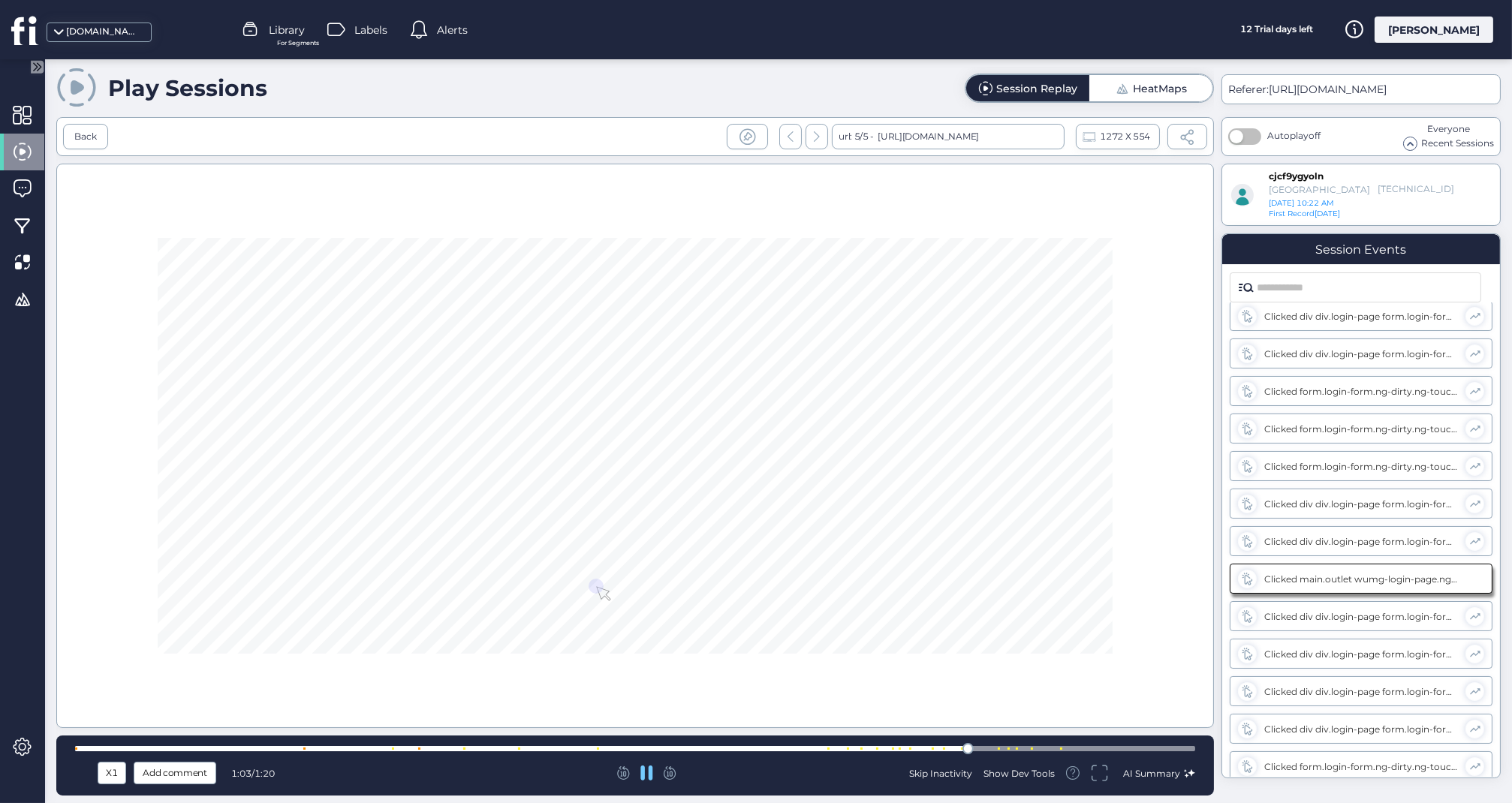
scroll to position [426, 0]
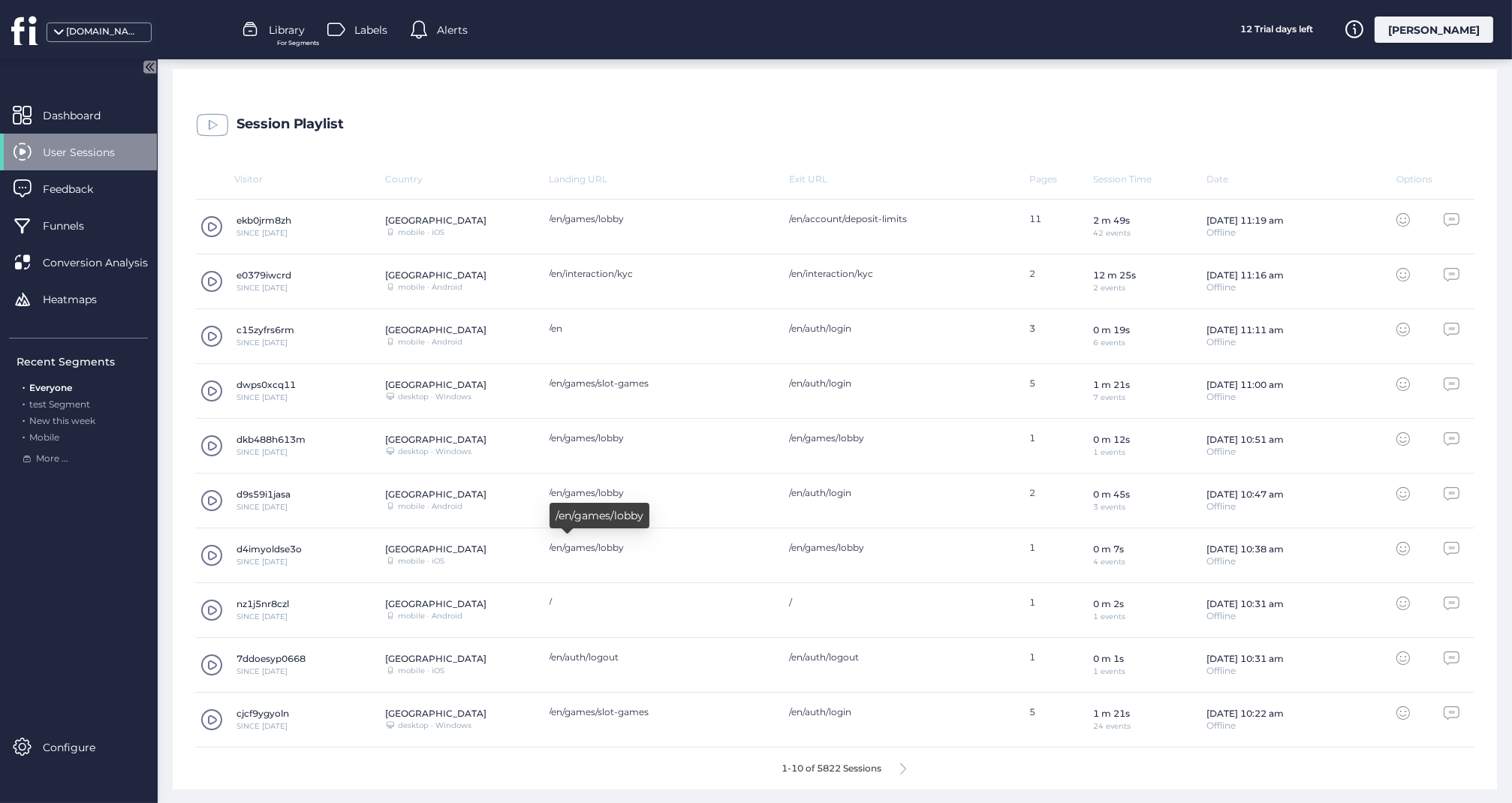
scroll to position [386, 0]
click at [904, 767] on icon at bounding box center [903, 770] width 6 height 11
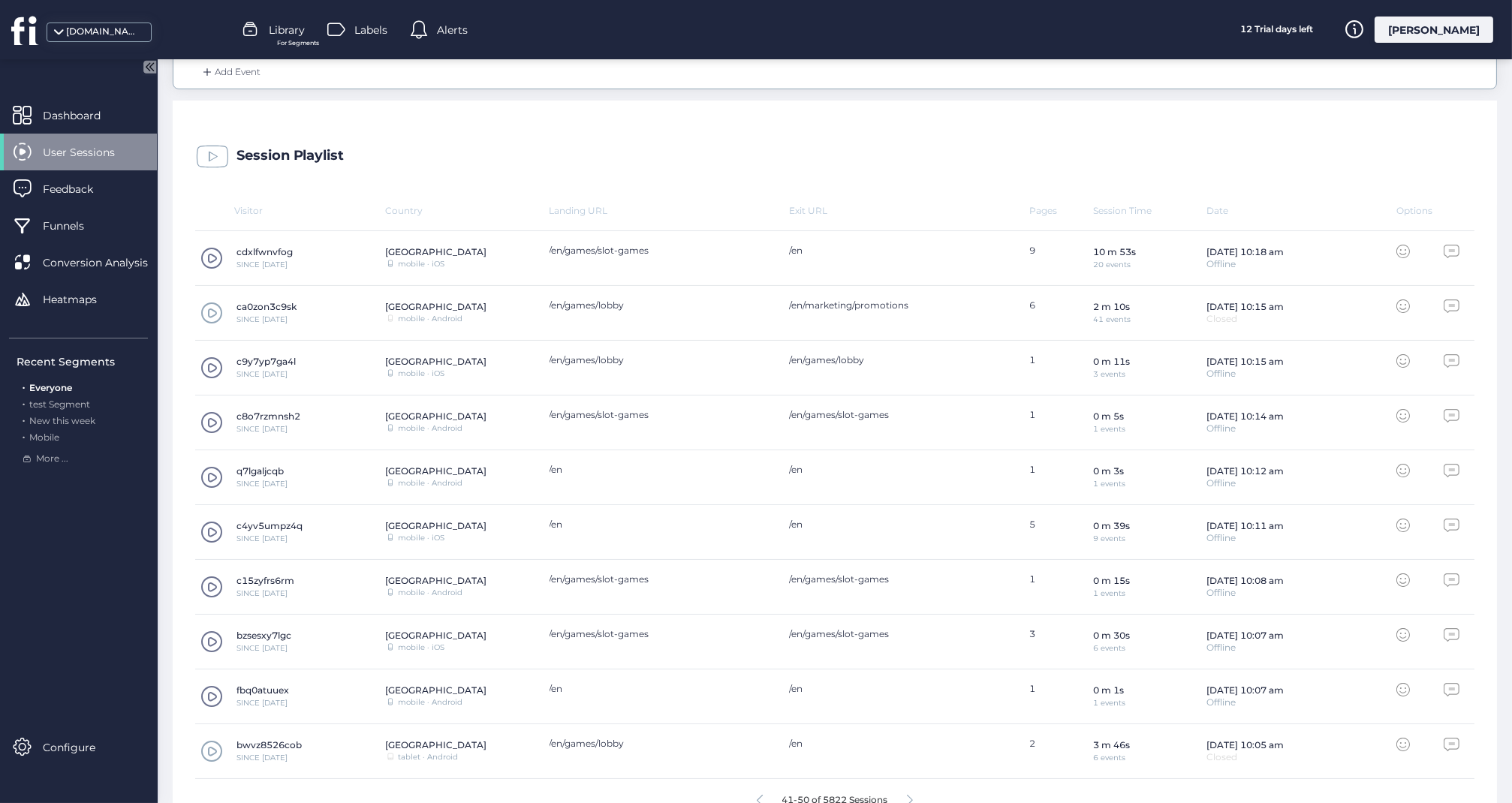
click at [212, 306] on span at bounding box center [212, 313] width 22 height 22
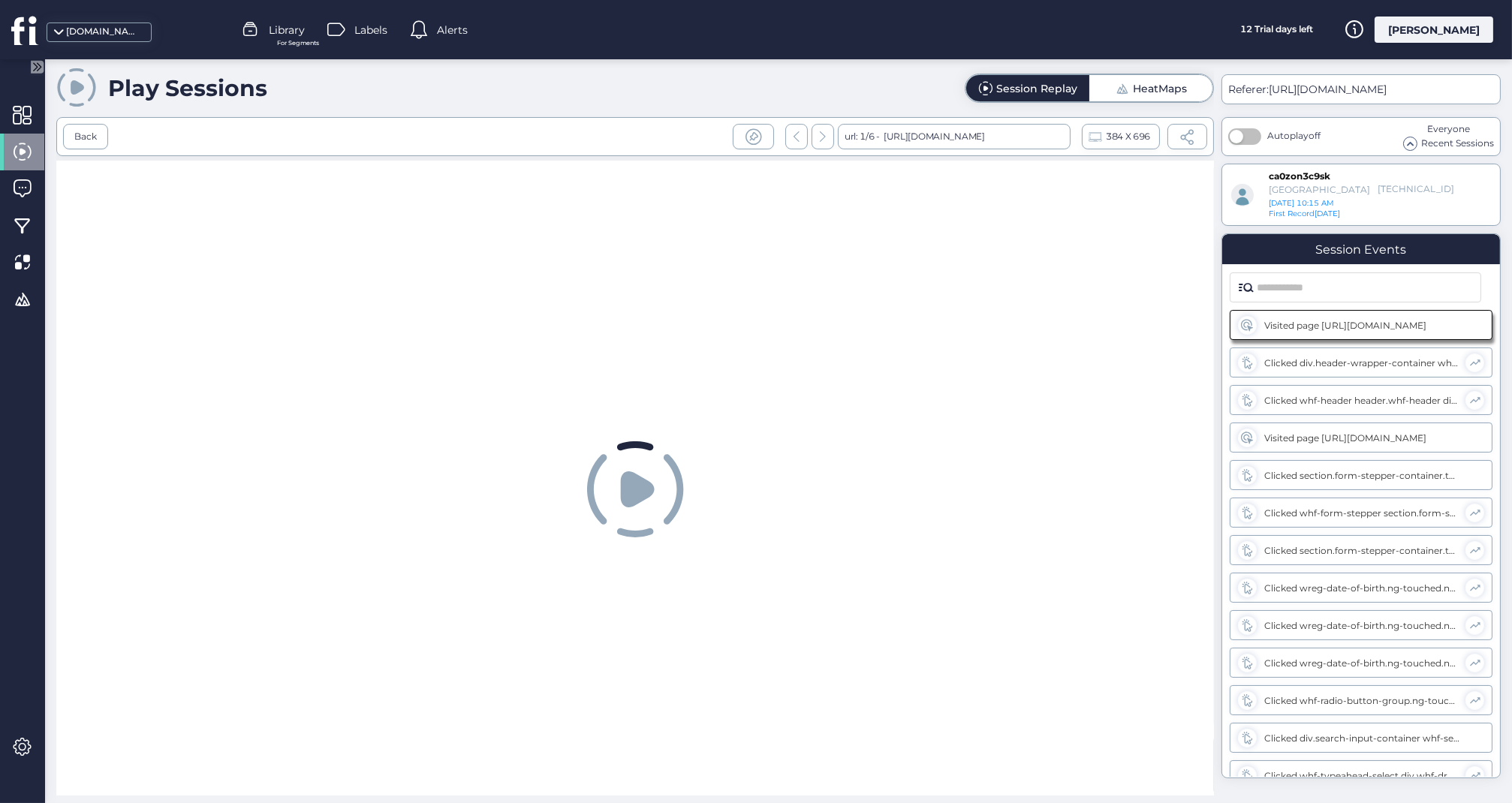
click at [626, 496] on icon at bounding box center [636, 489] width 34 height 36
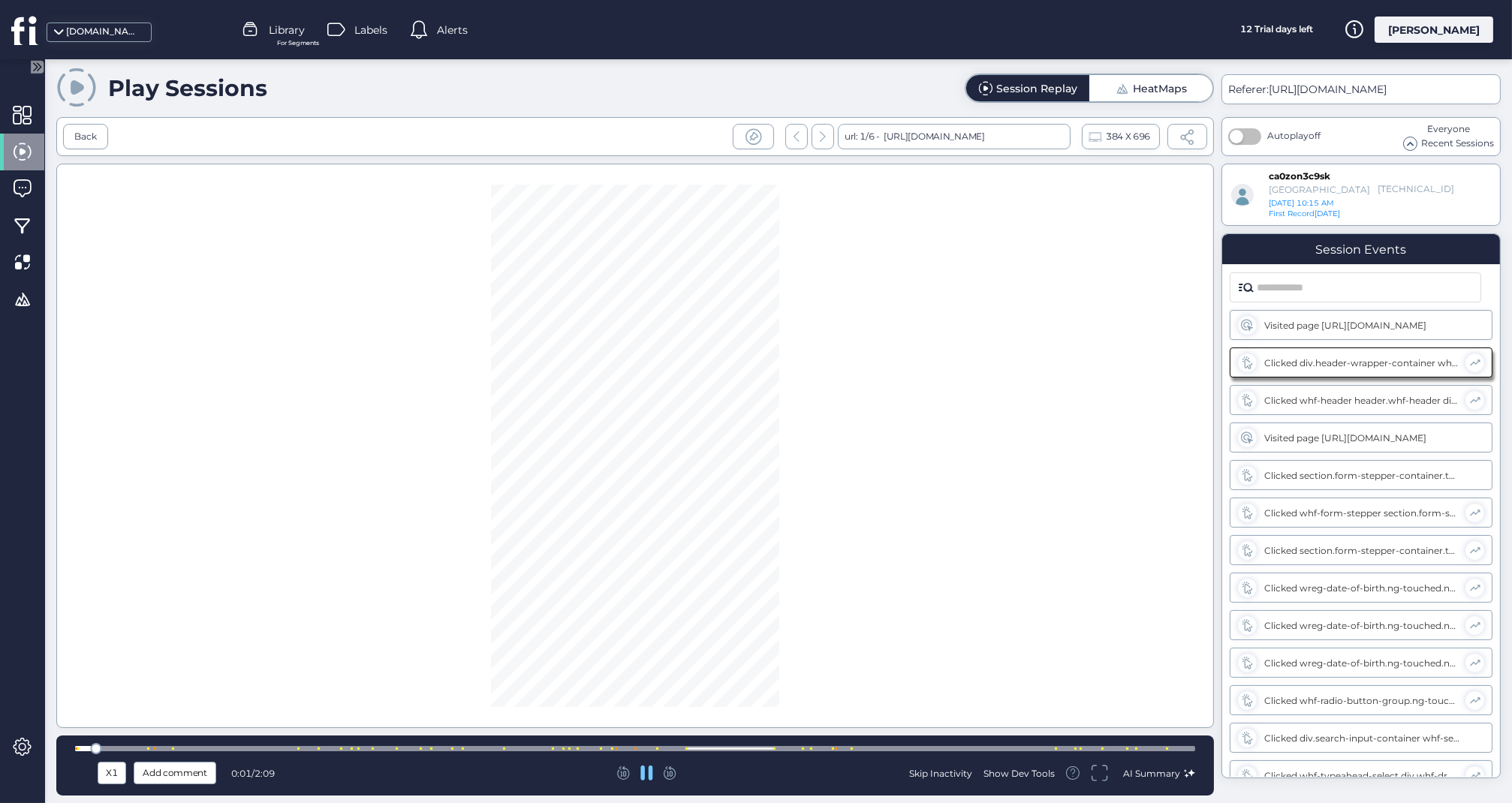
click at [539, 751] on div at bounding box center [635, 748] width 1120 height 6
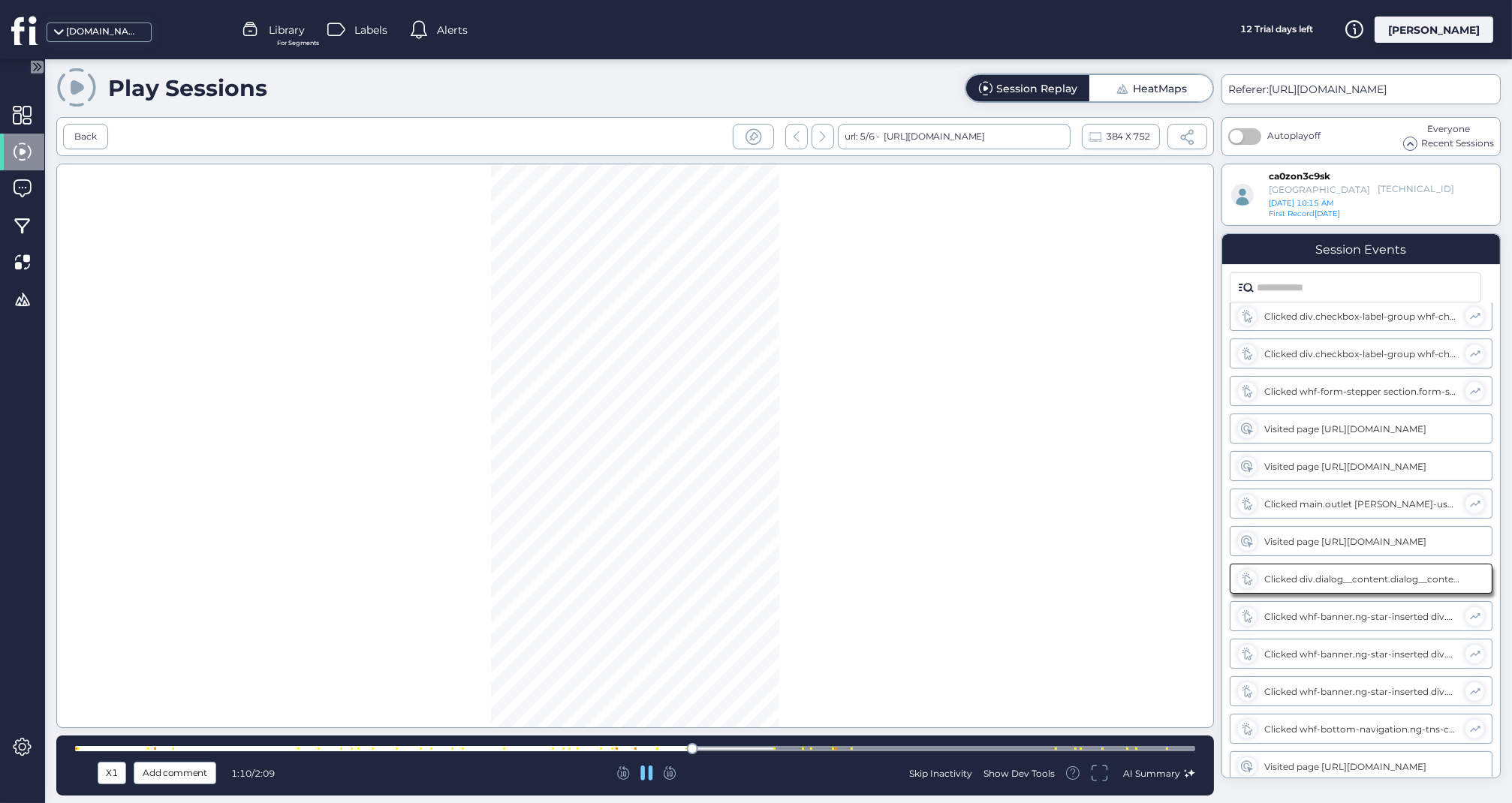
scroll to position [797, 0]
click at [660, 749] on div at bounding box center [635, 748] width 1120 height 6
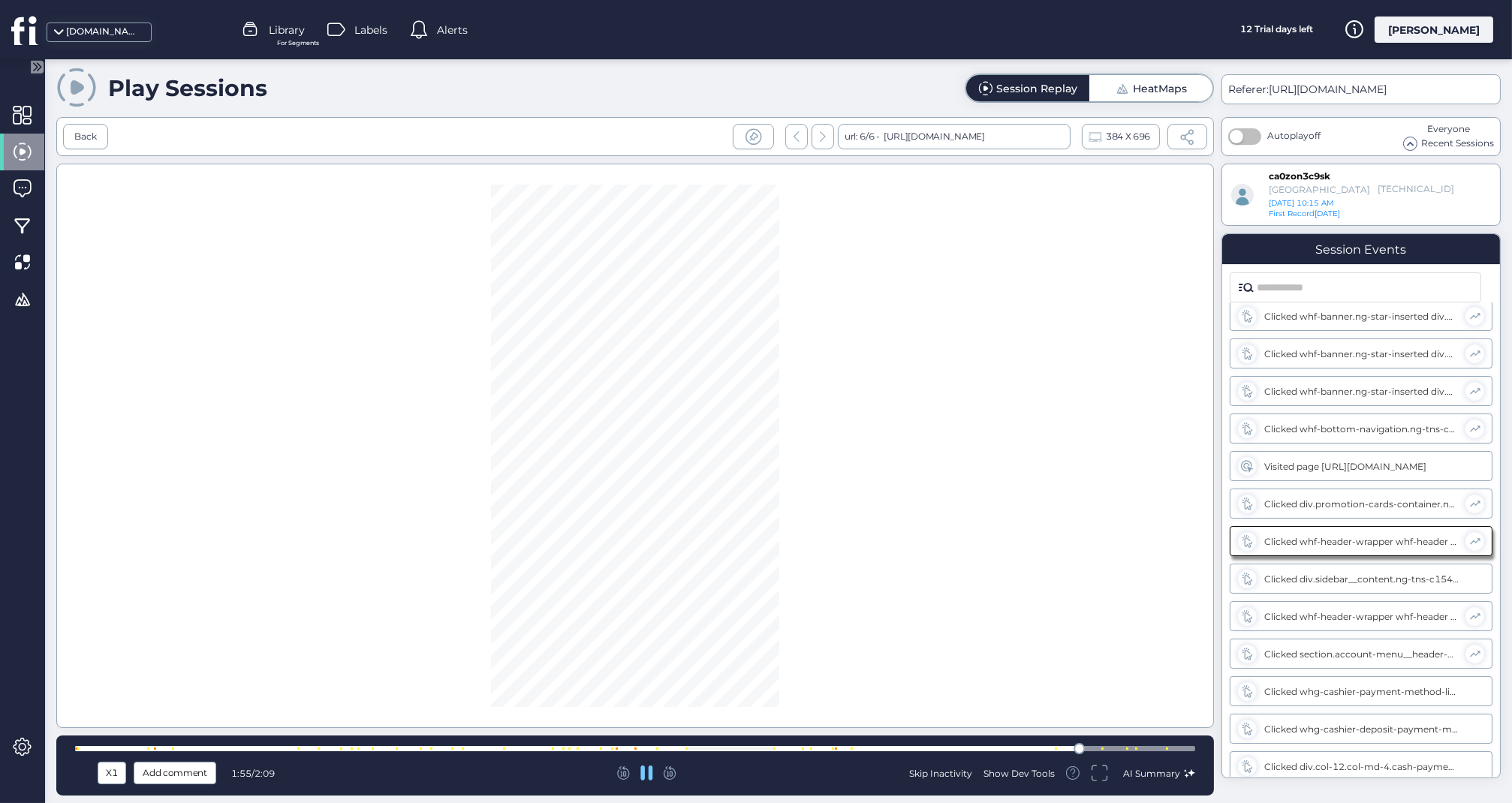
scroll to position [1064, 0]
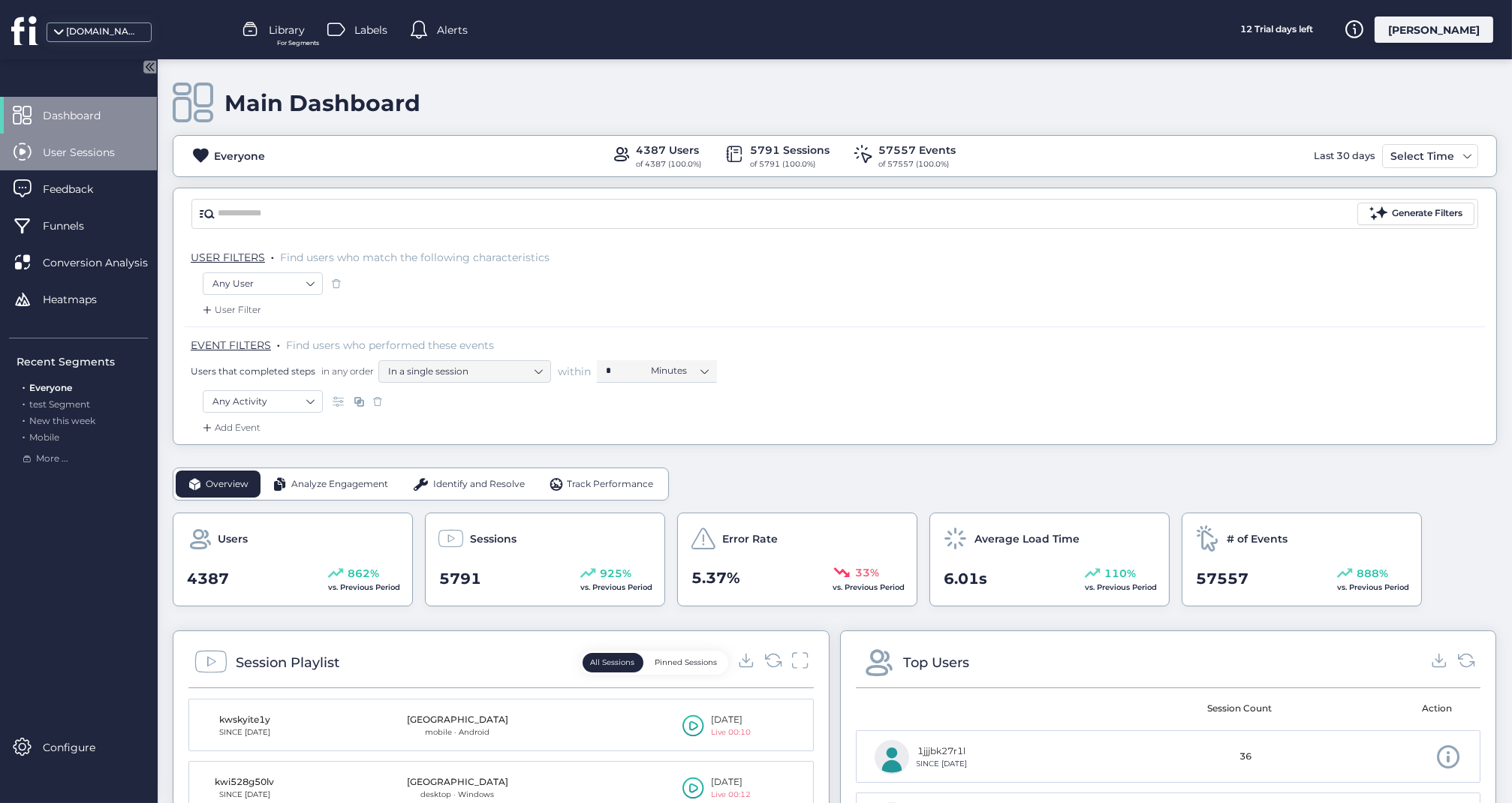
click at [71, 158] on span "User Sessions" at bounding box center [90, 152] width 94 height 17
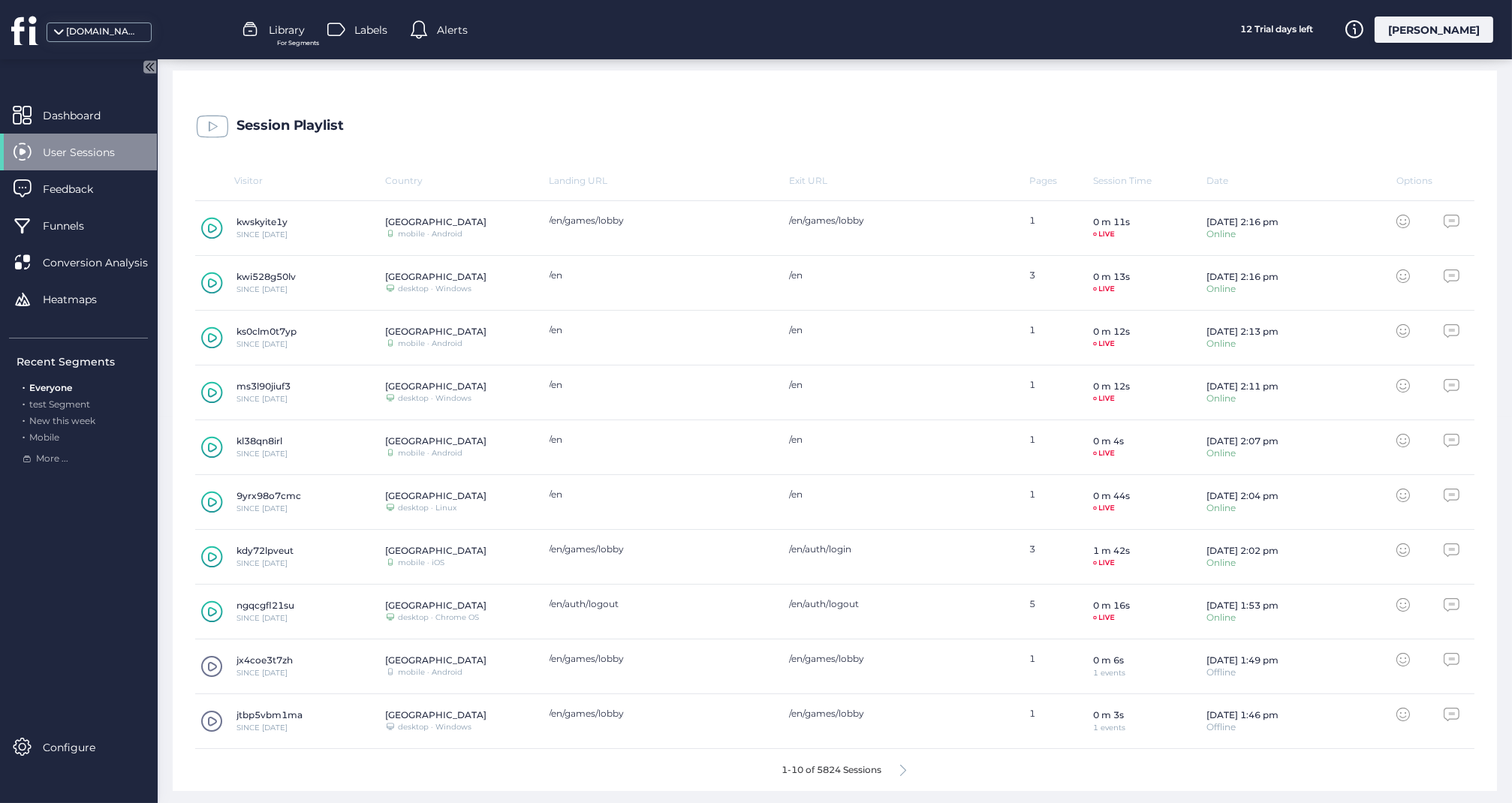
click at [904, 767] on icon at bounding box center [903, 770] width 6 height 11
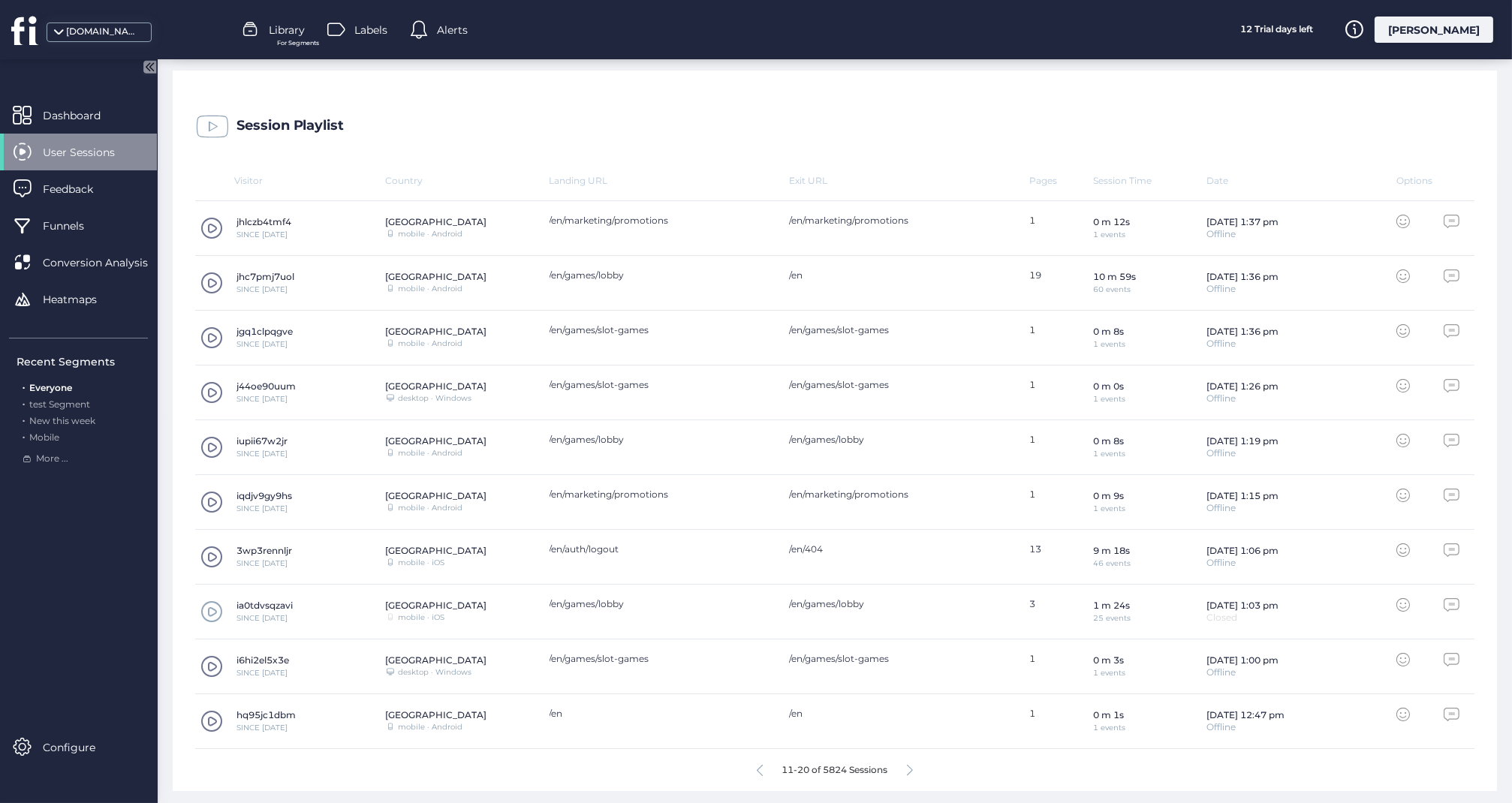
click at [904, 767] on div "11-20 of 5824 Sessions" at bounding box center [834, 770] width 1279 height 42
click at [910, 767] on icon at bounding box center [910, 770] width 6 height 11
click at [212, 664] on span at bounding box center [212, 667] width 22 height 22
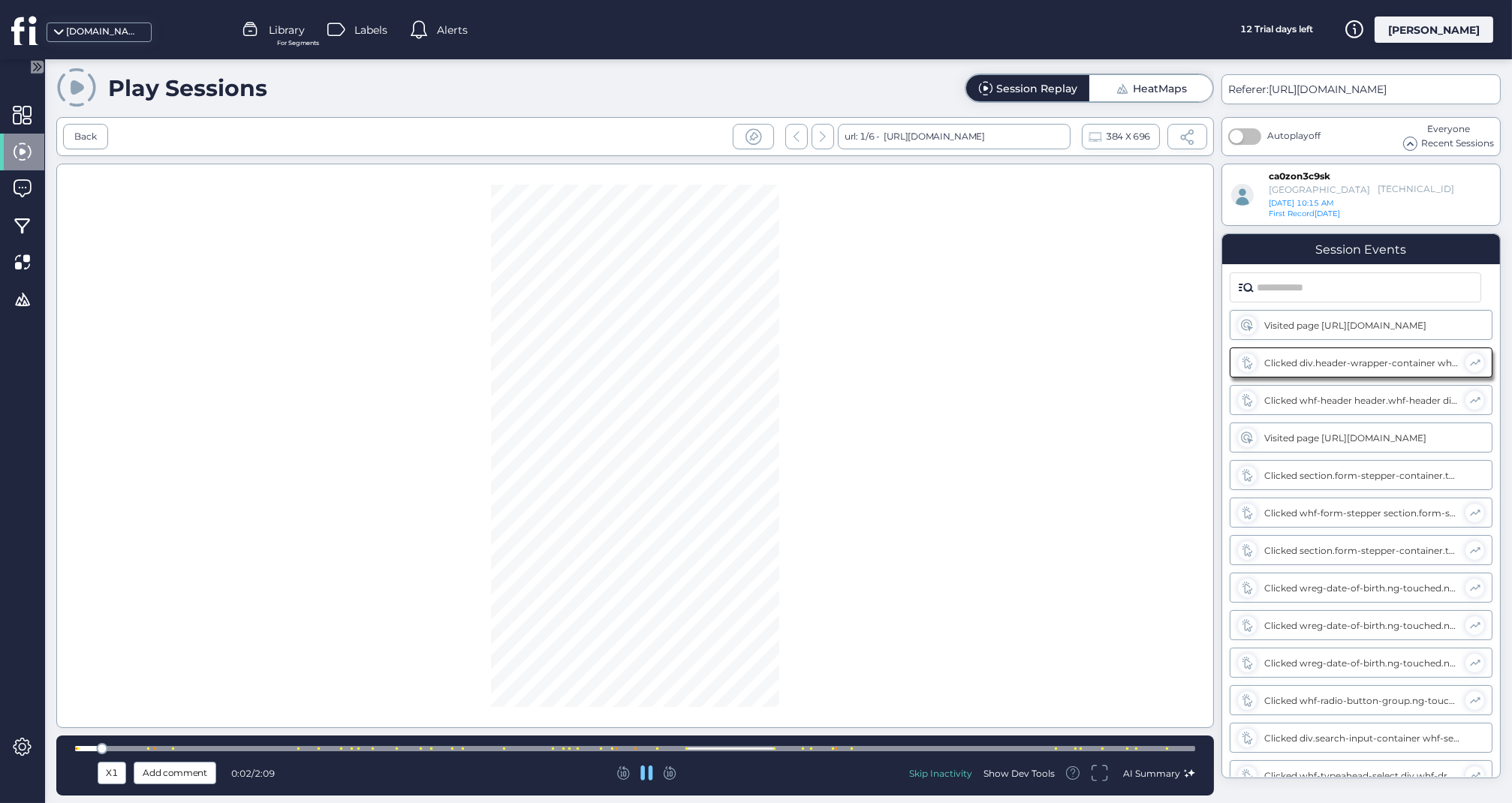
click at [830, 746] on div at bounding box center [635, 749] width 1120 height 11
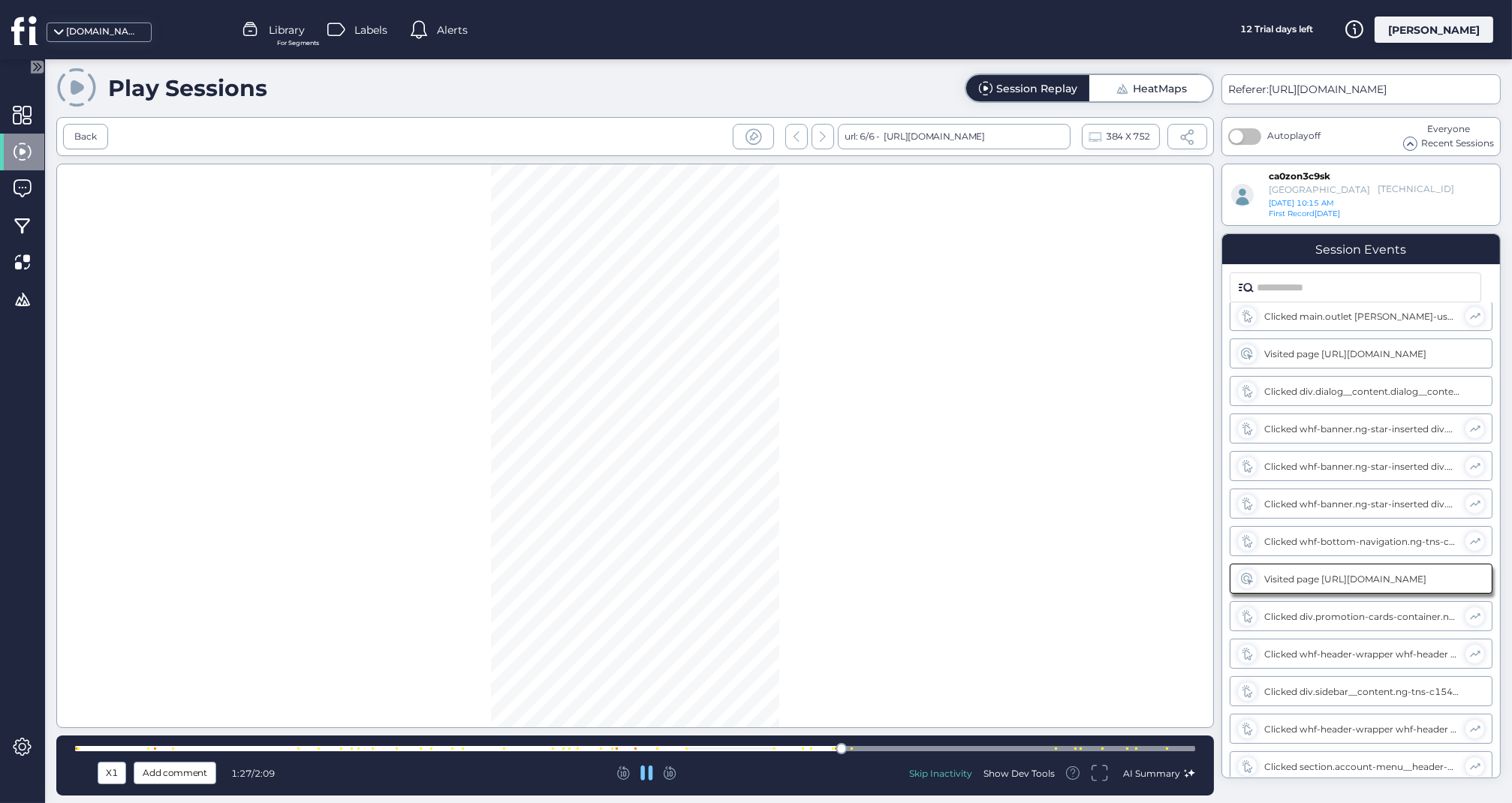
scroll to position [985, 0]
click at [774, 748] on div at bounding box center [774, 748] width 2 height 2
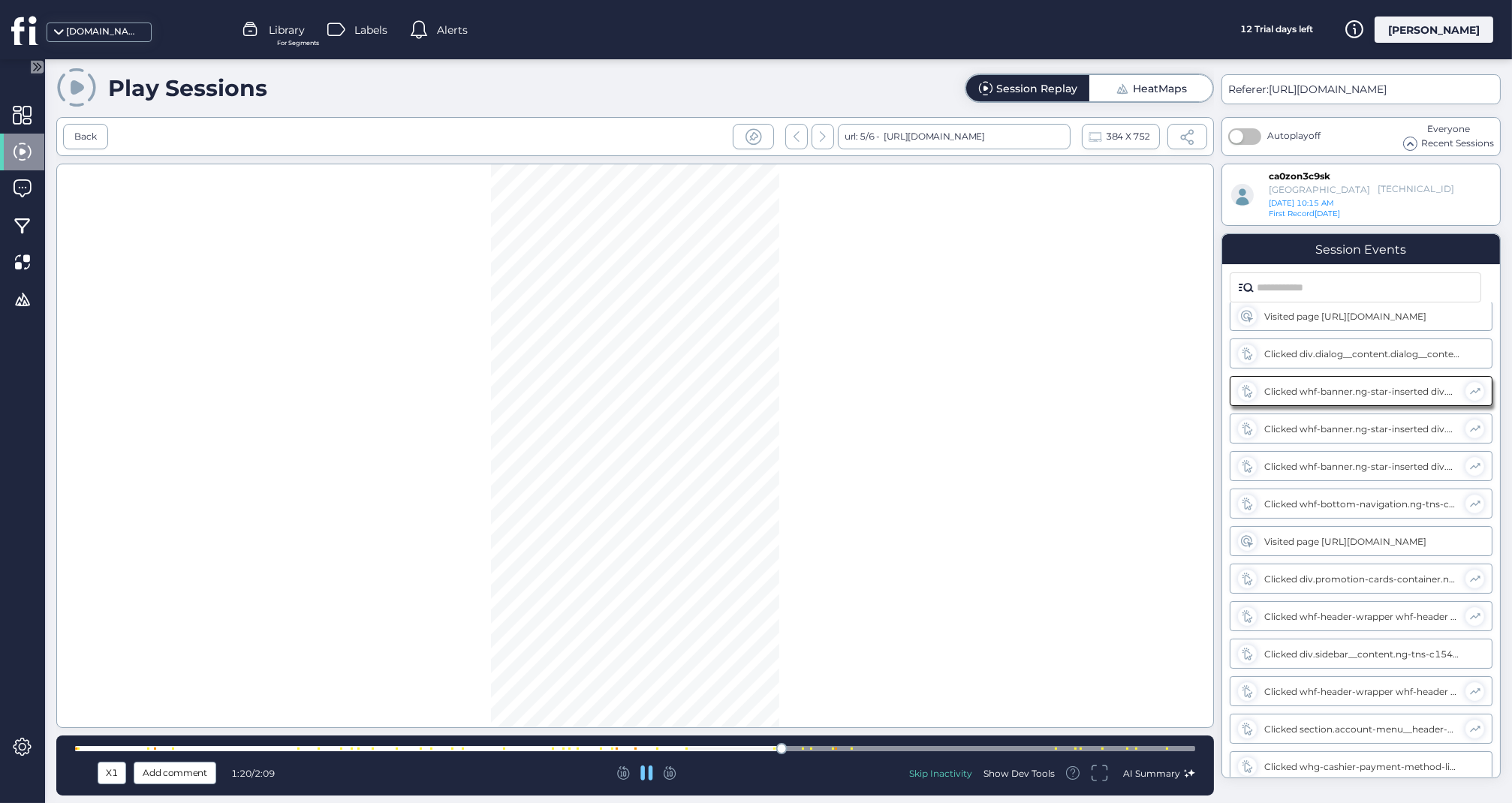
scroll to position [835, 0]
click at [1028, 746] on div at bounding box center [635, 749] width 1120 height 11
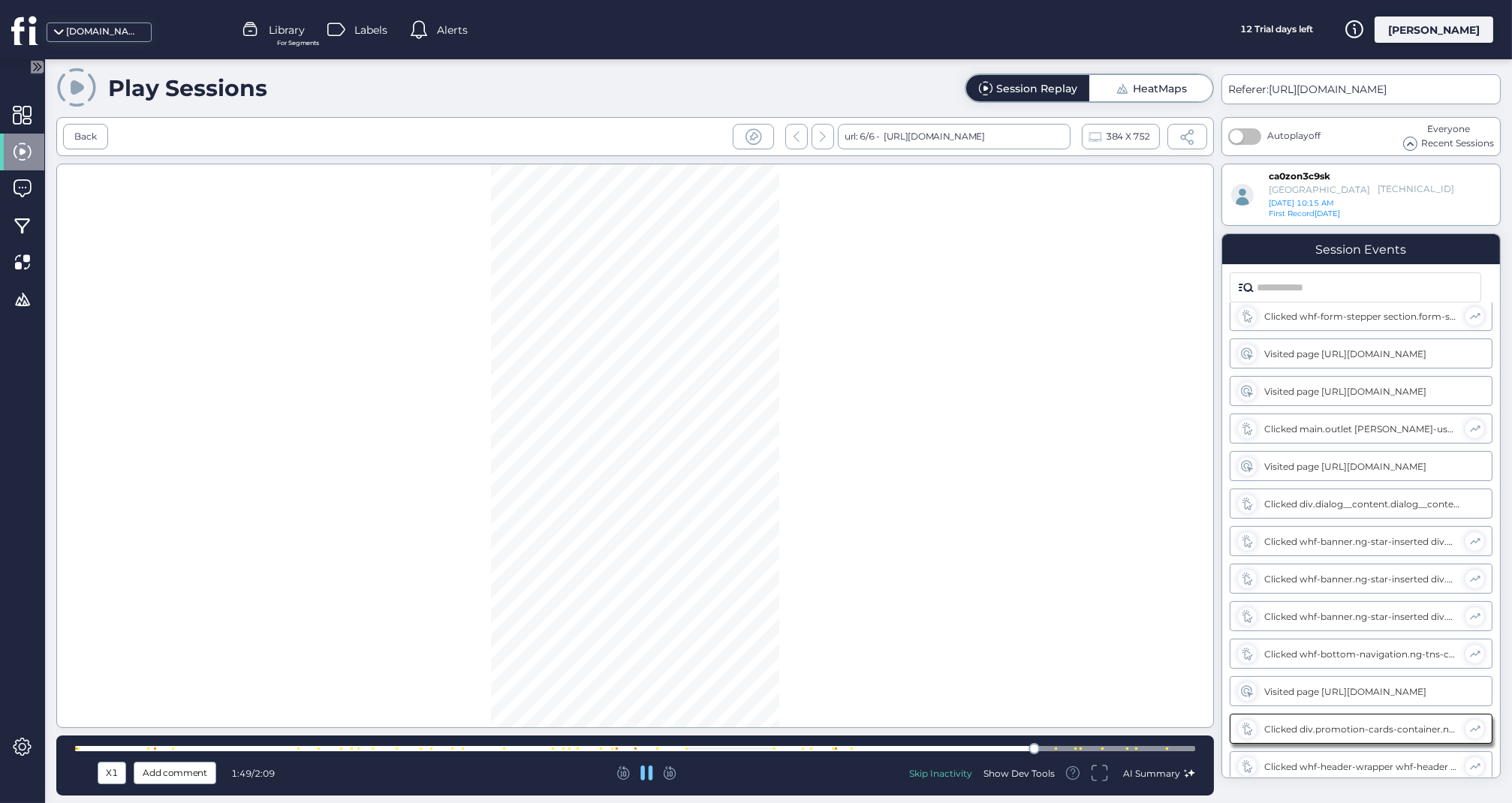
scroll to position [1023, 0]
click at [1151, 749] on div at bounding box center [635, 748] width 1120 height 6
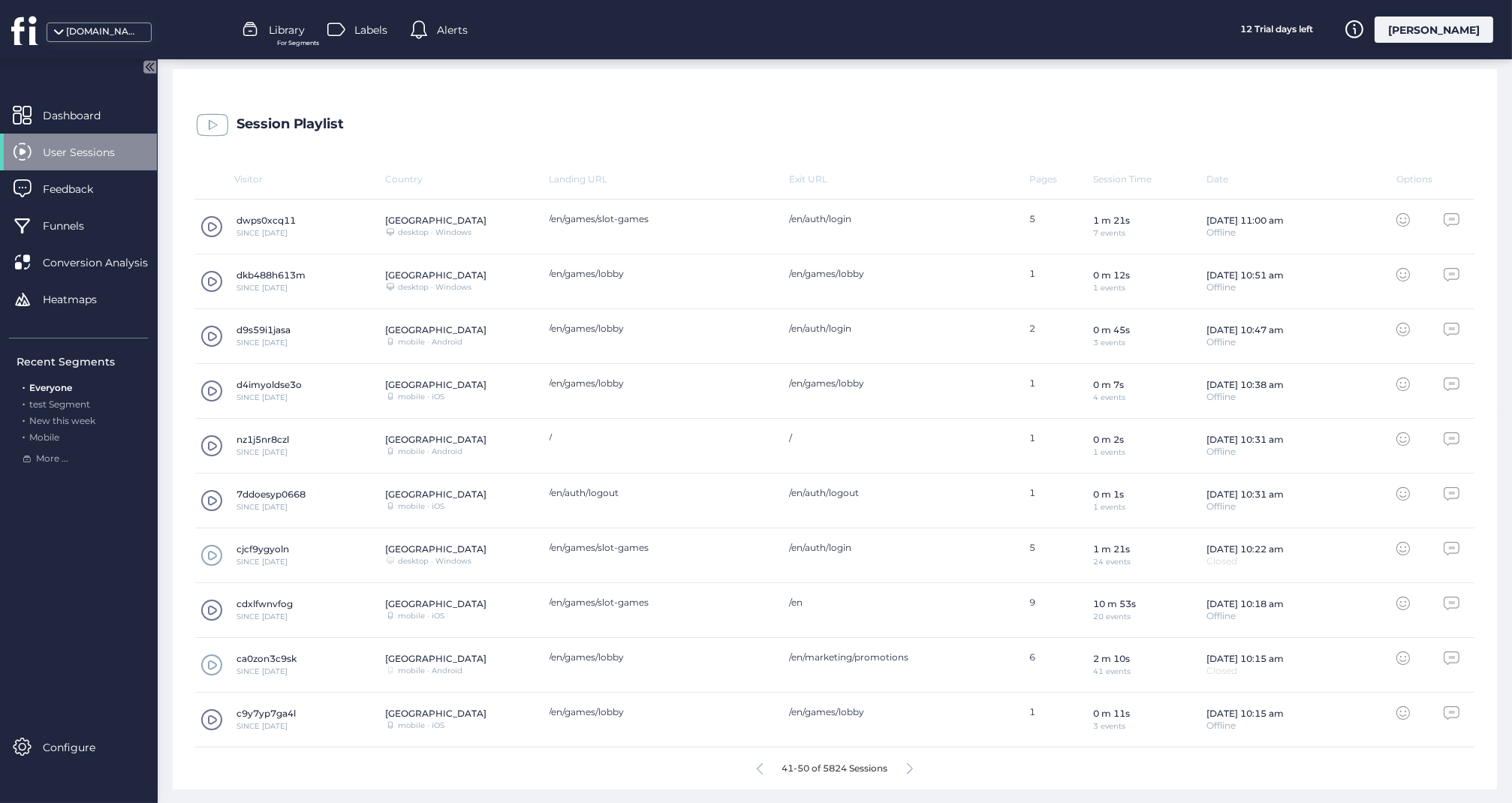
scroll to position [386, 0]
click at [909, 765] on icon at bounding box center [910, 770] width 6 height 11
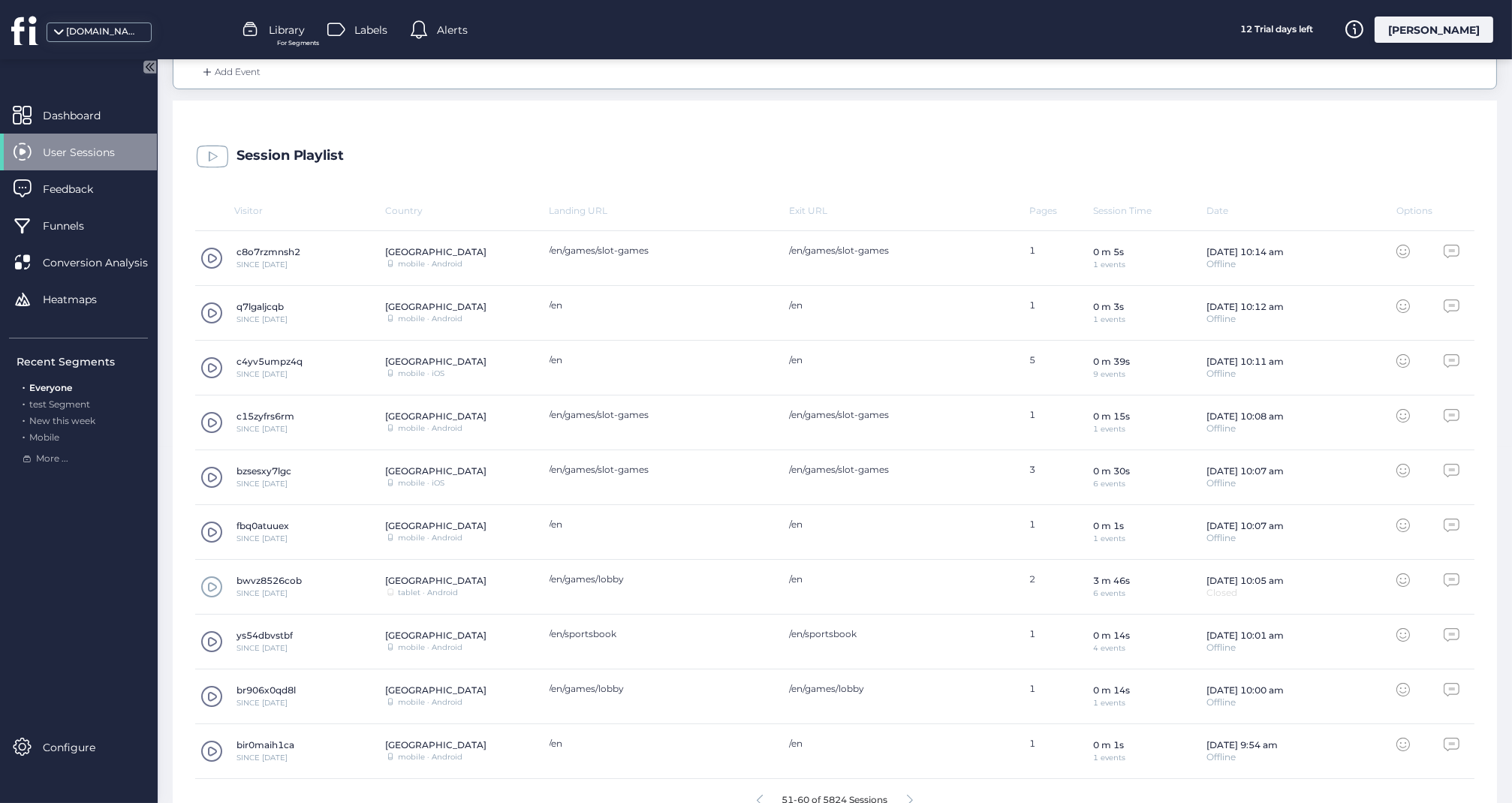
click at [217, 583] on span at bounding box center [212, 587] width 22 height 22
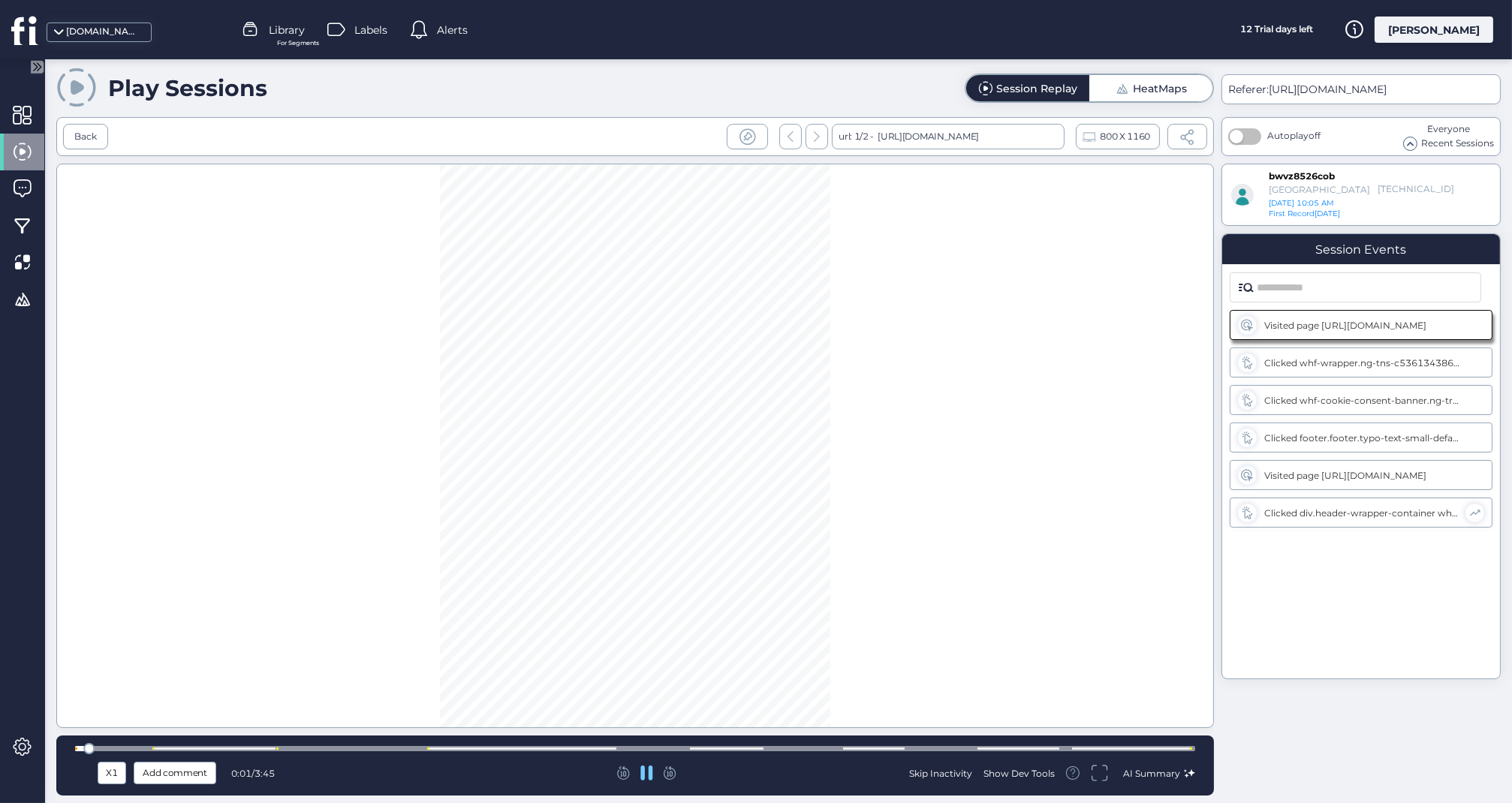
click at [368, 748] on div at bounding box center [635, 748] width 1120 height 6
click at [457, 750] on div at bounding box center [635, 748] width 1120 height 6
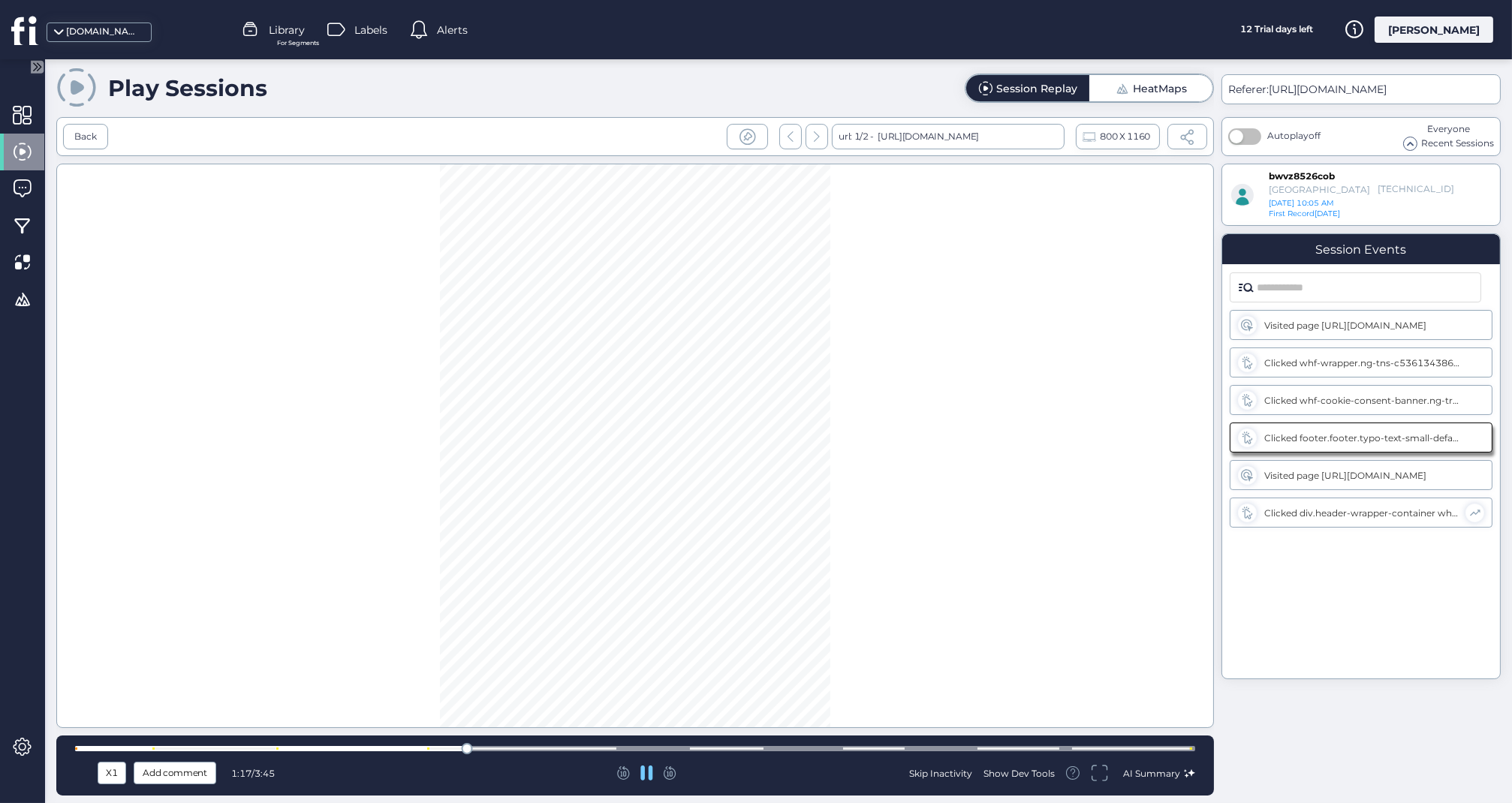
click at [556, 751] on div at bounding box center [635, 748] width 1120 height 6
click at [653, 751] on div at bounding box center [635, 748] width 1120 height 6
click at [720, 746] on div at bounding box center [635, 749] width 1120 height 11
click at [792, 749] on div at bounding box center [635, 748] width 1120 height 6
click at [879, 748] on div at bounding box center [635, 748] width 1120 height 6
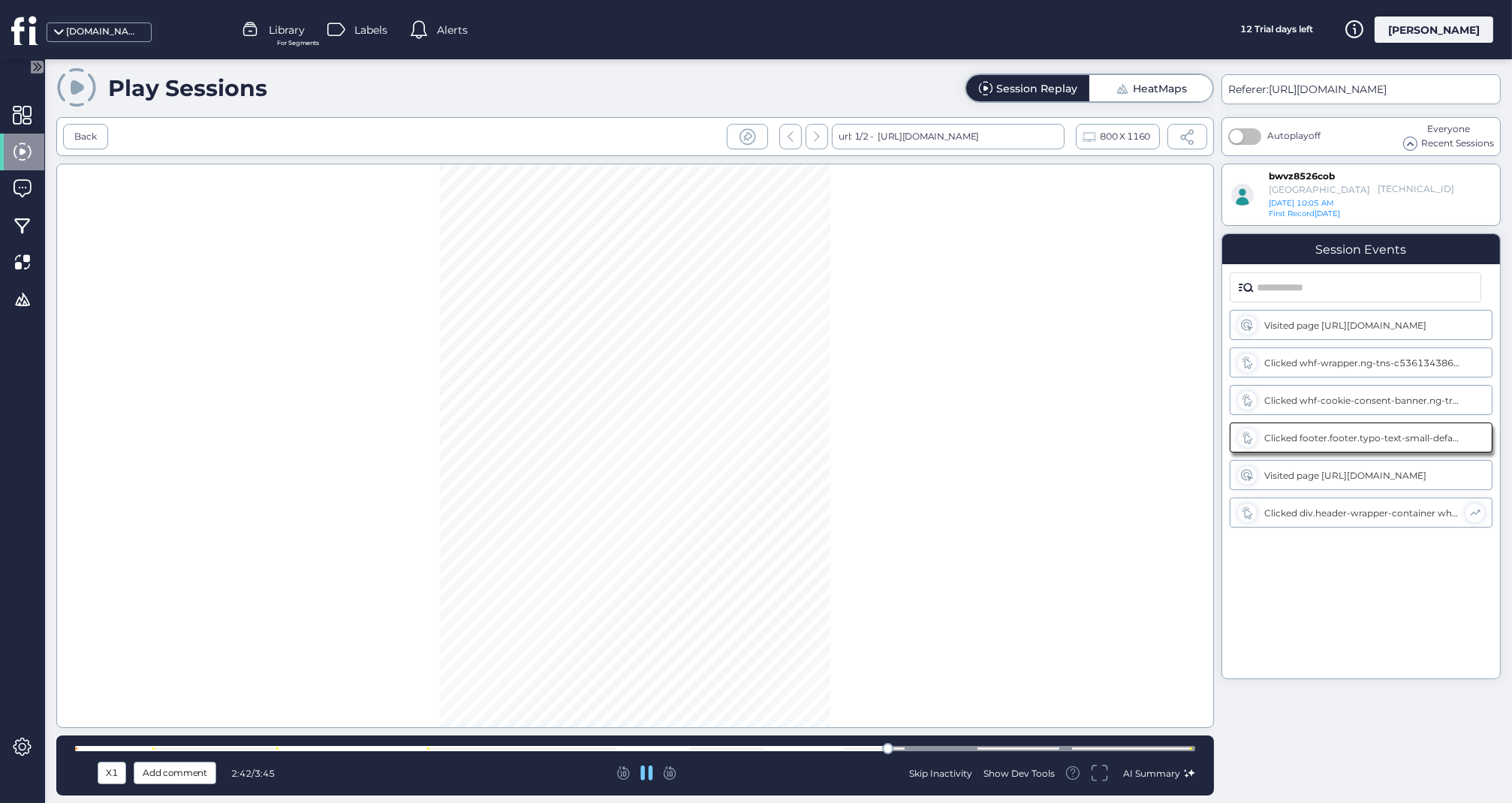
click at [937, 747] on div at bounding box center [635, 748] width 1120 height 6
click at [1021, 732] on div "Play Sessions Session Replay HeatMaps Back url: 1/2 - [URL][DOMAIN_NAME] 800 X …" at bounding box center [635, 431] width 1158 height 729
click at [1079, 747] on div at bounding box center [635, 748] width 1120 height 6
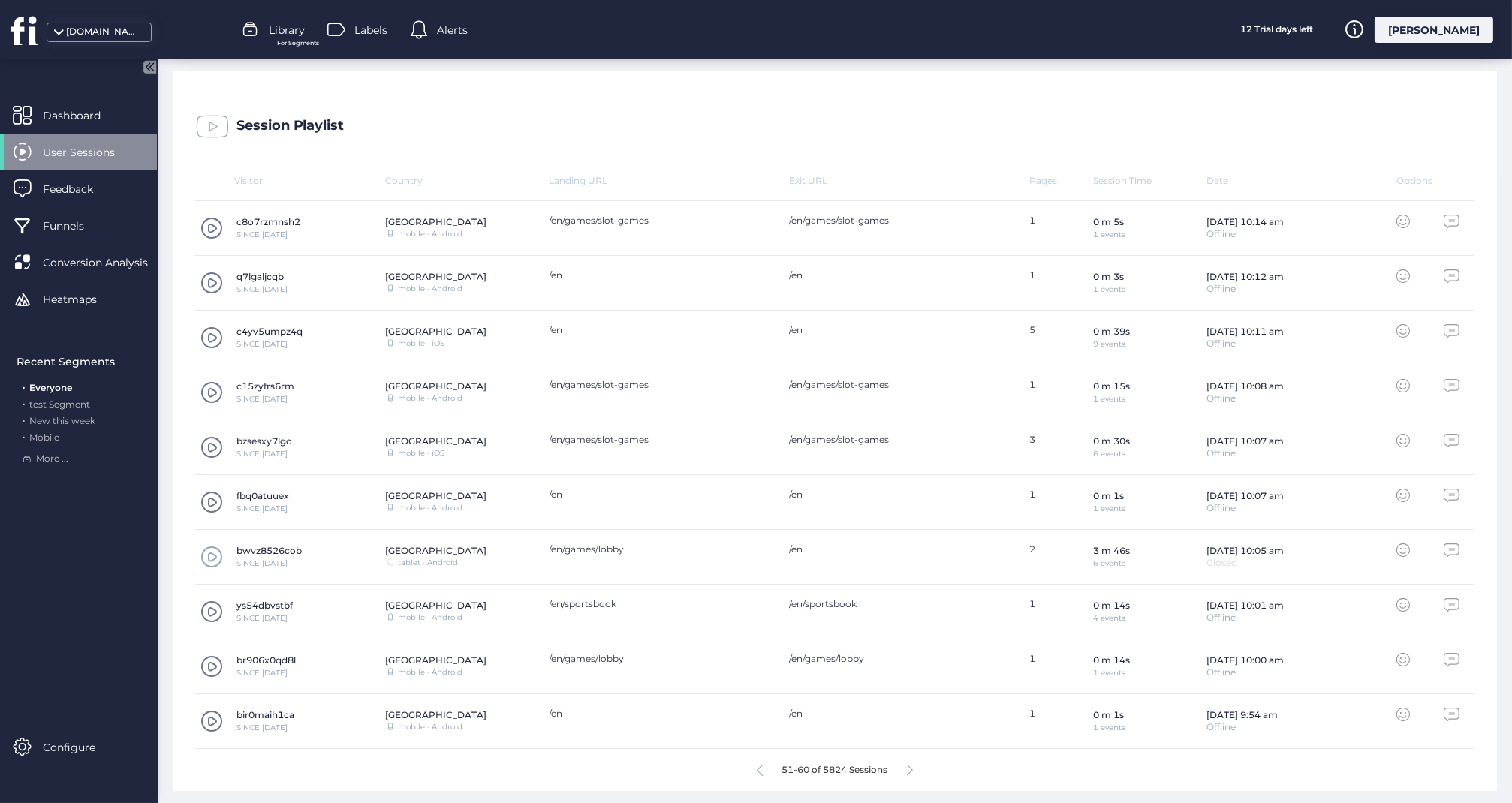
click at [912, 767] on icon at bounding box center [910, 770] width 6 height 11
